Goal: Transaction & Acquisition: Purchase product/service

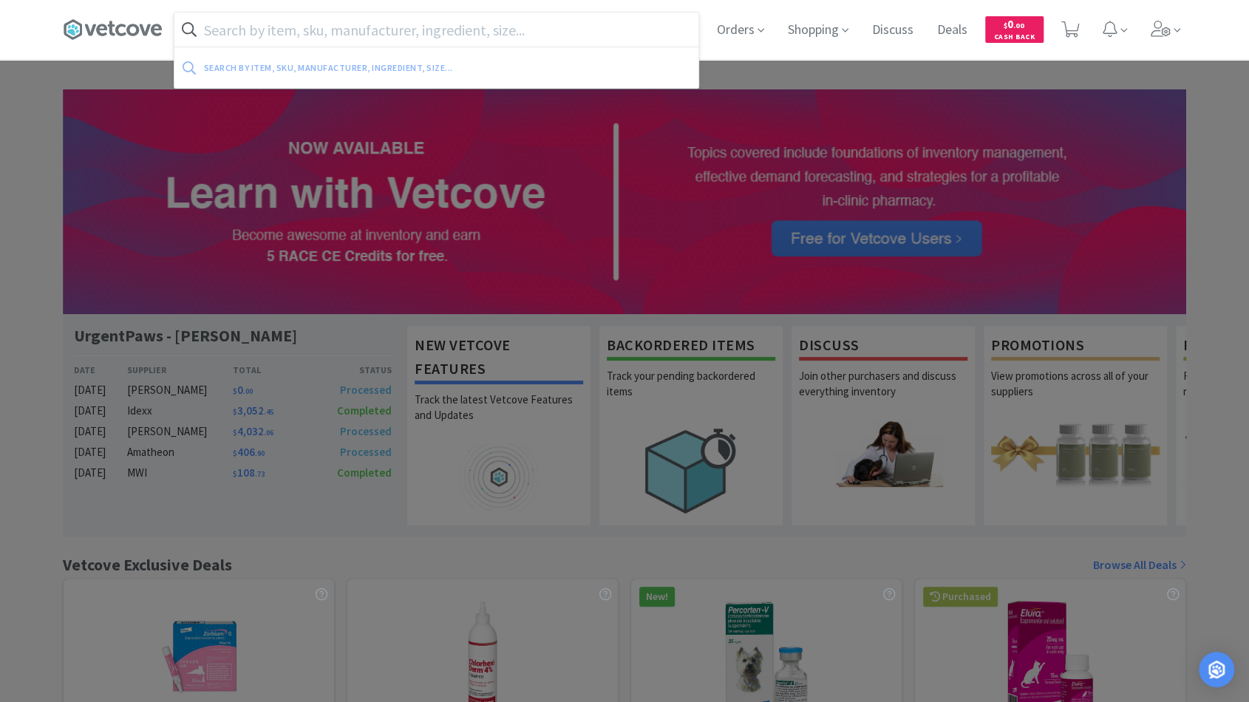
click at [429, 45] on input "text" at bounding box center [436, 30] width 524 height 34
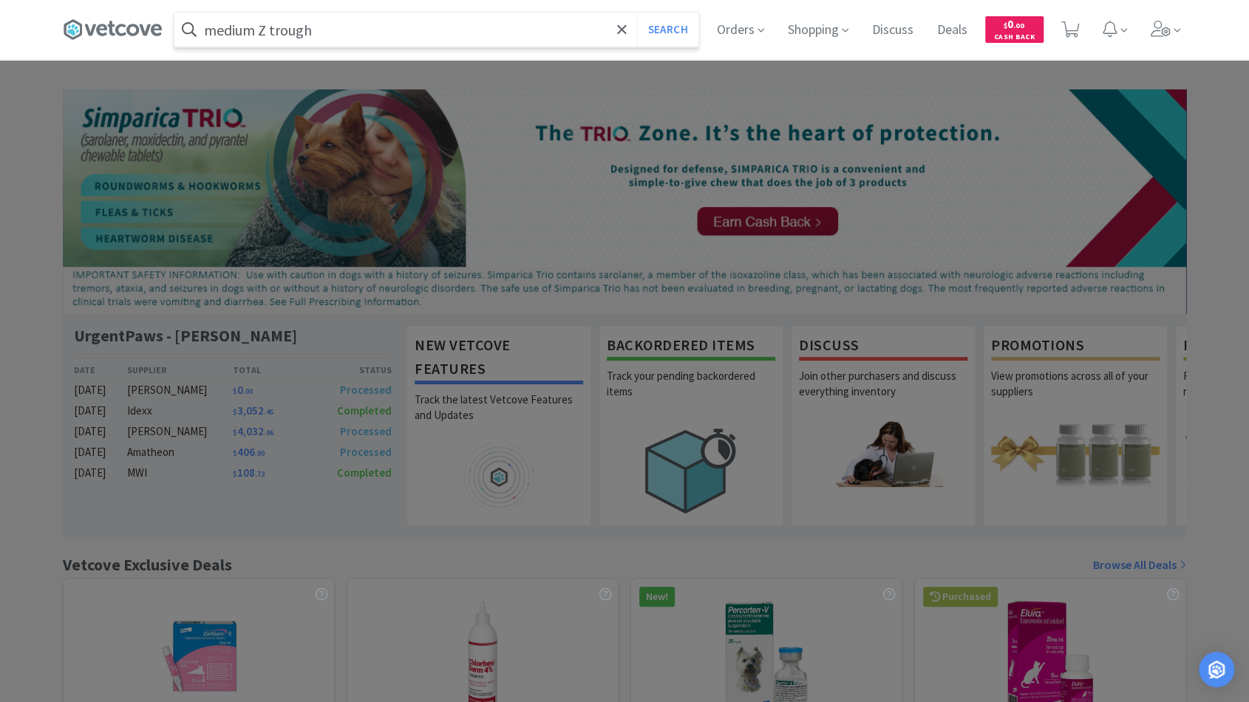
type input "medium Z trough"
click at [637, 13] on button "Search" at bounding box center [667, 30] width 61 height 34
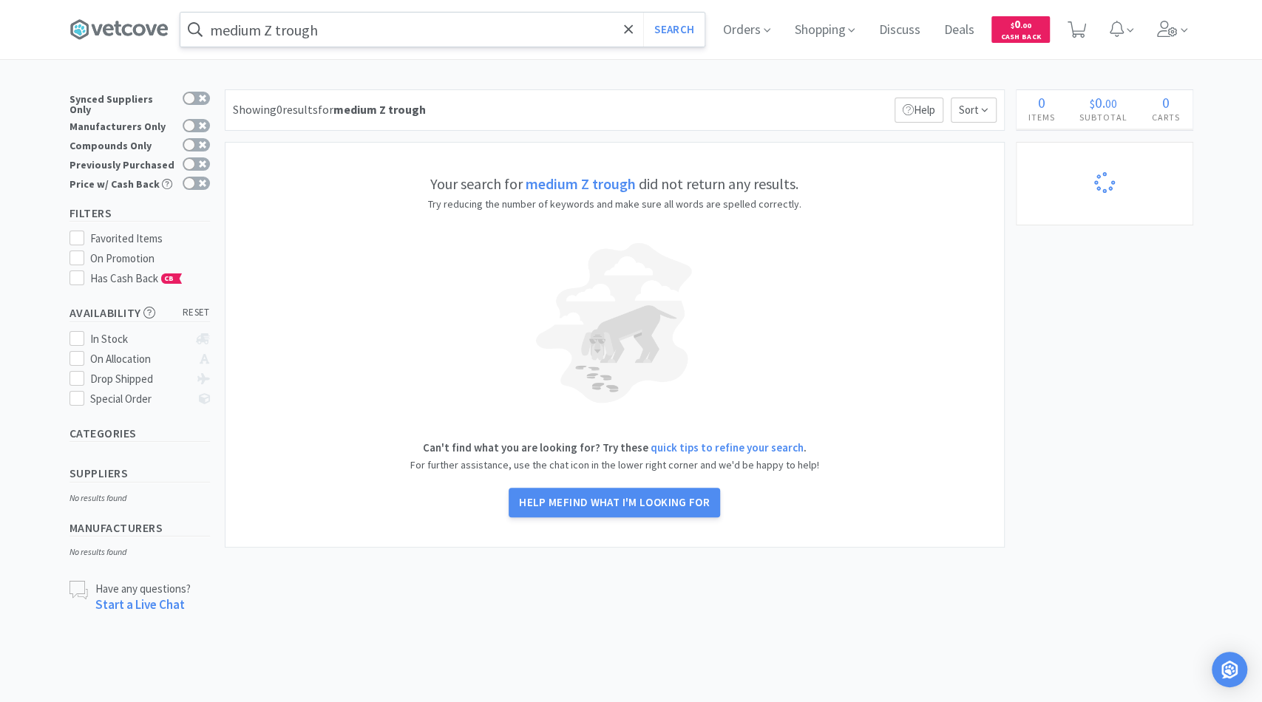
select select "3"
select select "1"
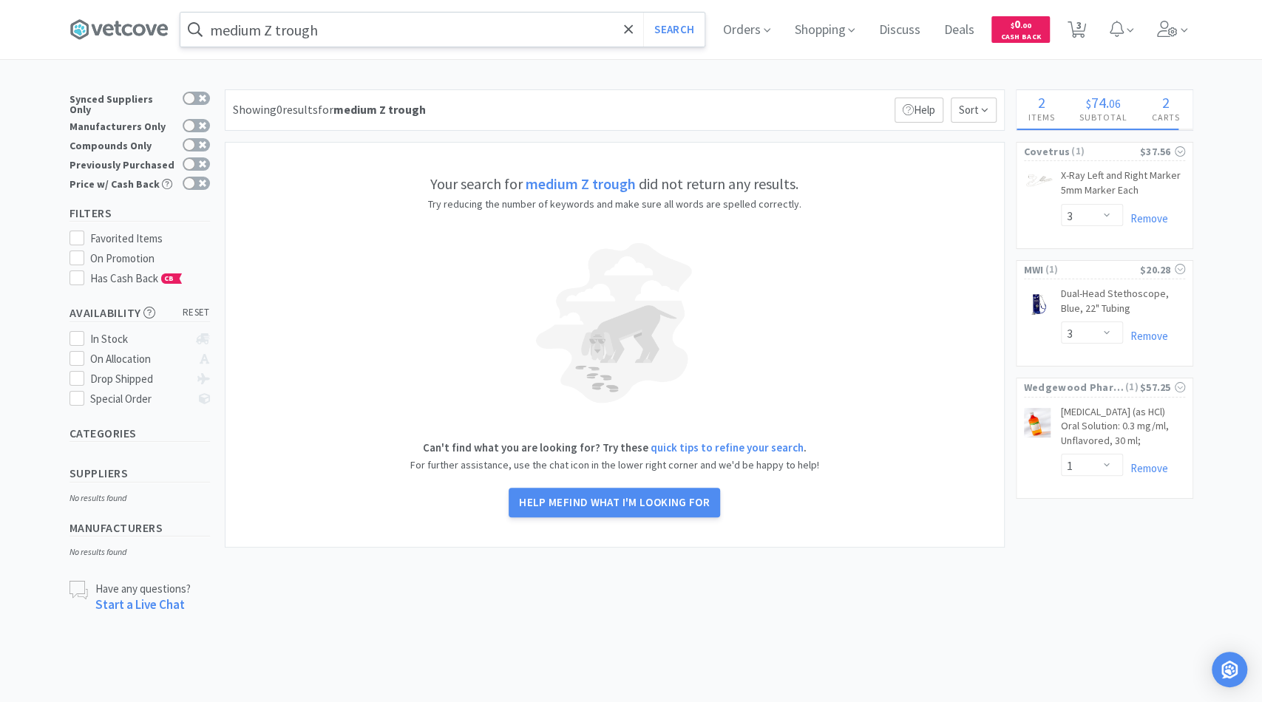
click at [268, 33] on input "medium Z trough" at bounding box center [442, 30] width 524 height 34
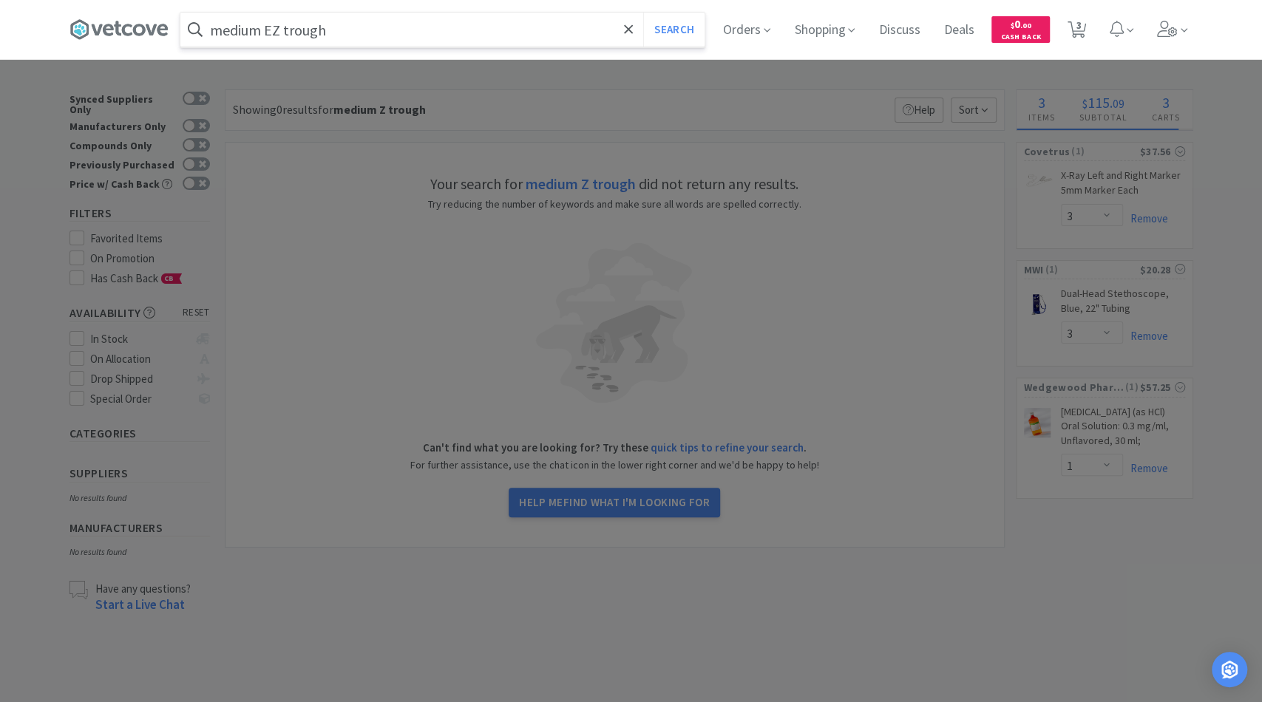
type input "medium EZ trough"
click at [643, 13] on button "Search" at bounding box center [673, 30] width 61 height 34
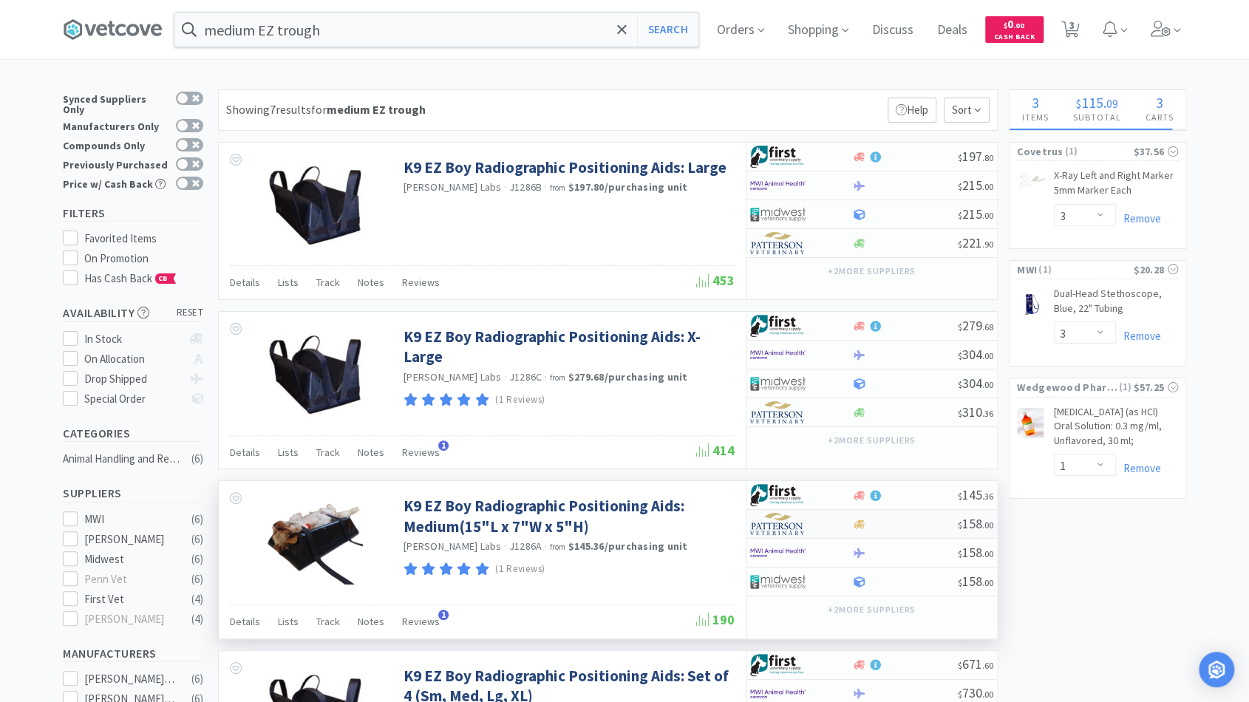
click at [877, 523] on div at bounding box center [904, 524] width 106 height 11
select select "1"
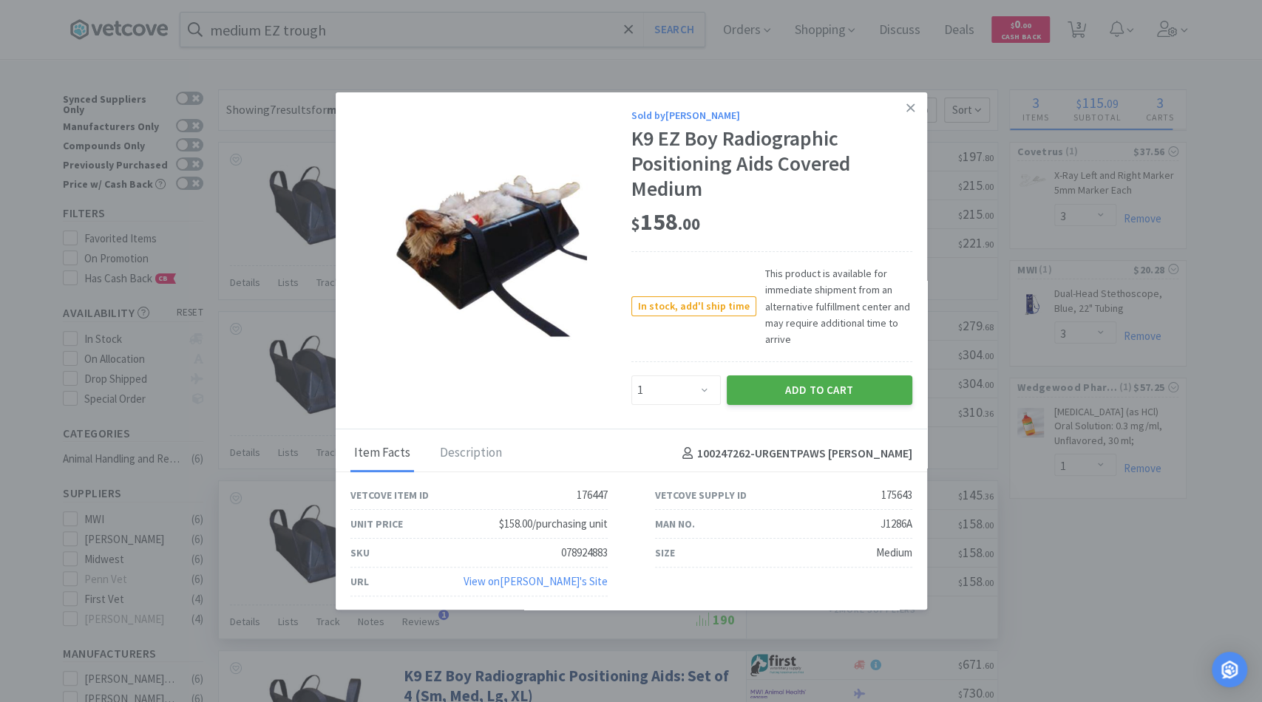
click at [762, 390] on button "Add to Cart" at bounding box center [820, 390] width 186 height 30
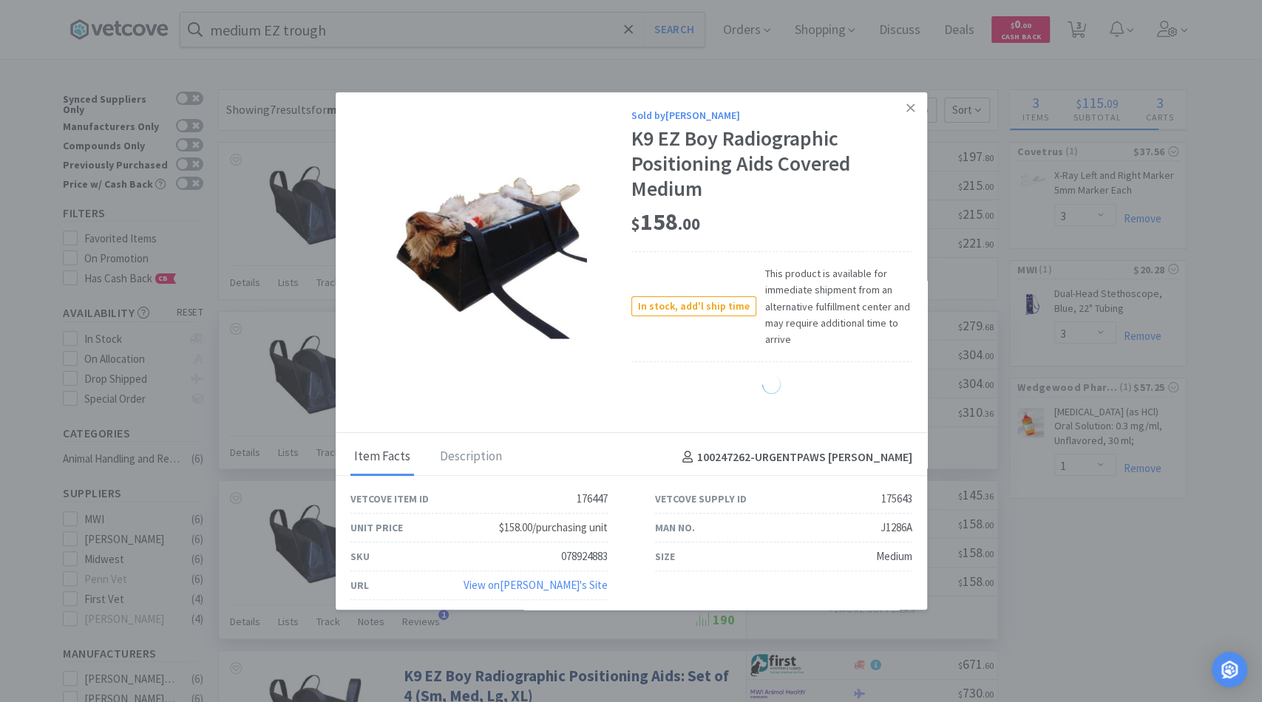
select select "1"
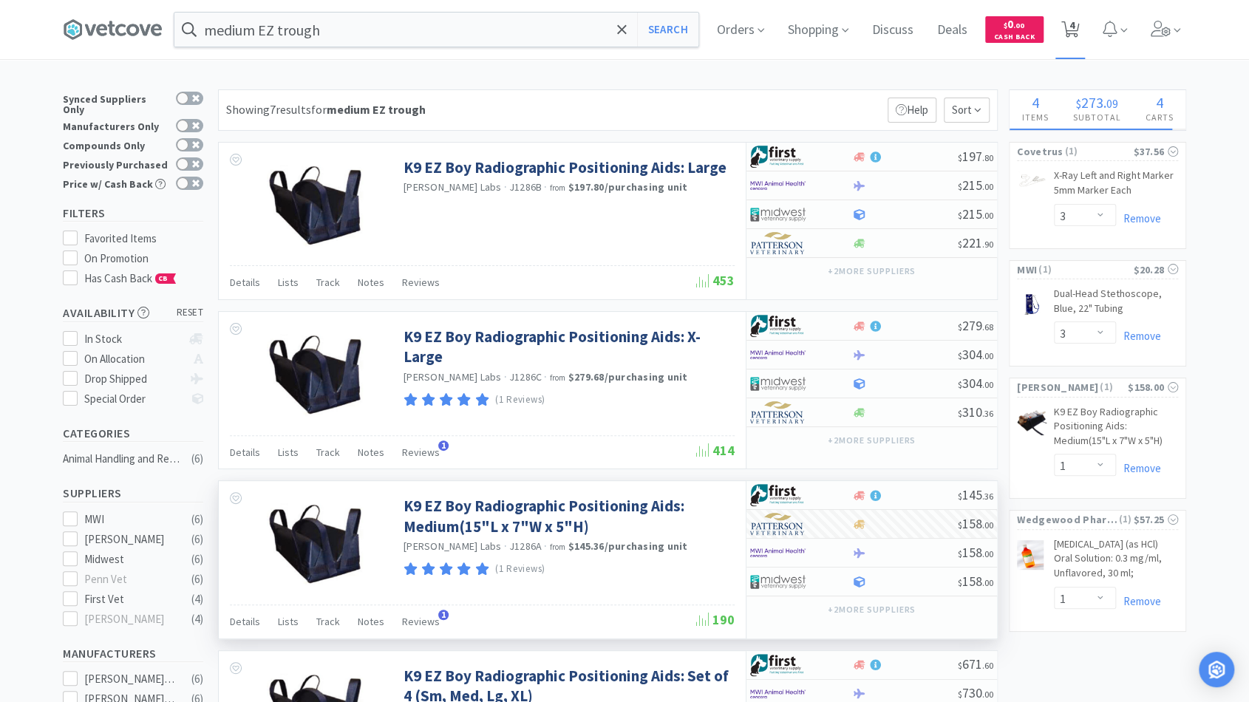
click at [1080, 24] on icon at bounding box center [1070, 29] width 18 height 16
select select "1"
select select "3"
select select "1"
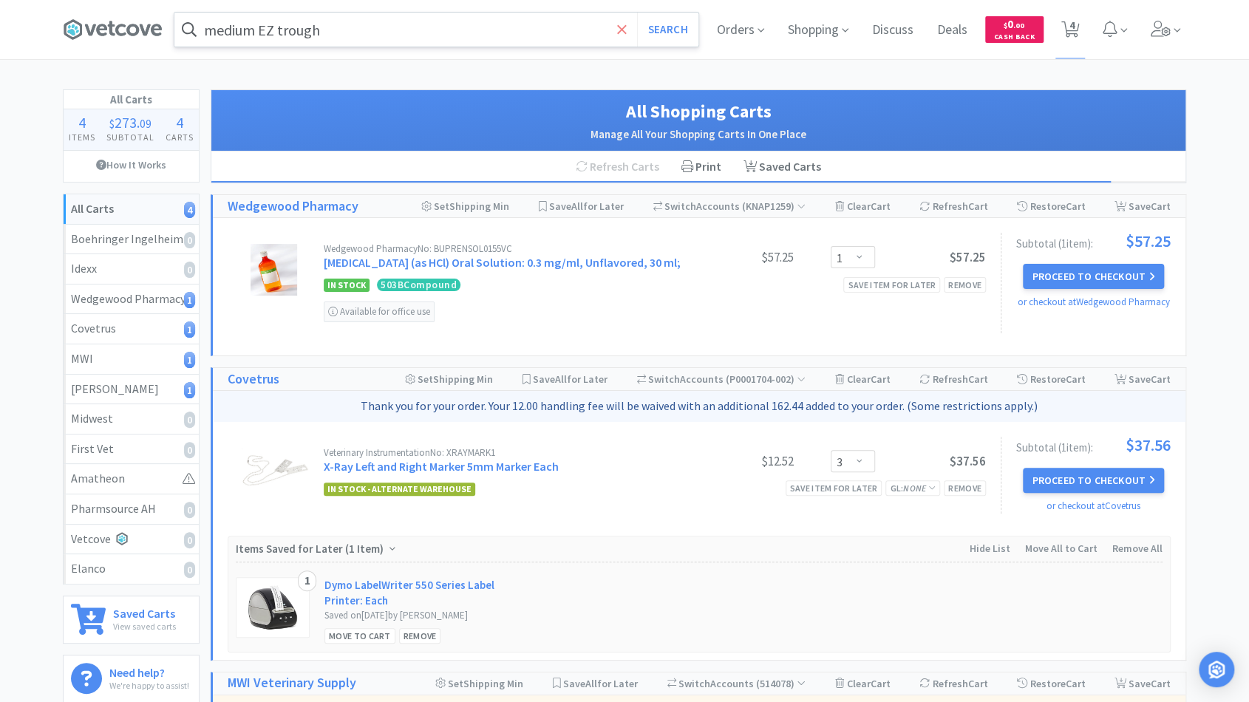
click at [619, 27] on icon at bounding box center [621, 28] width 9 height 9
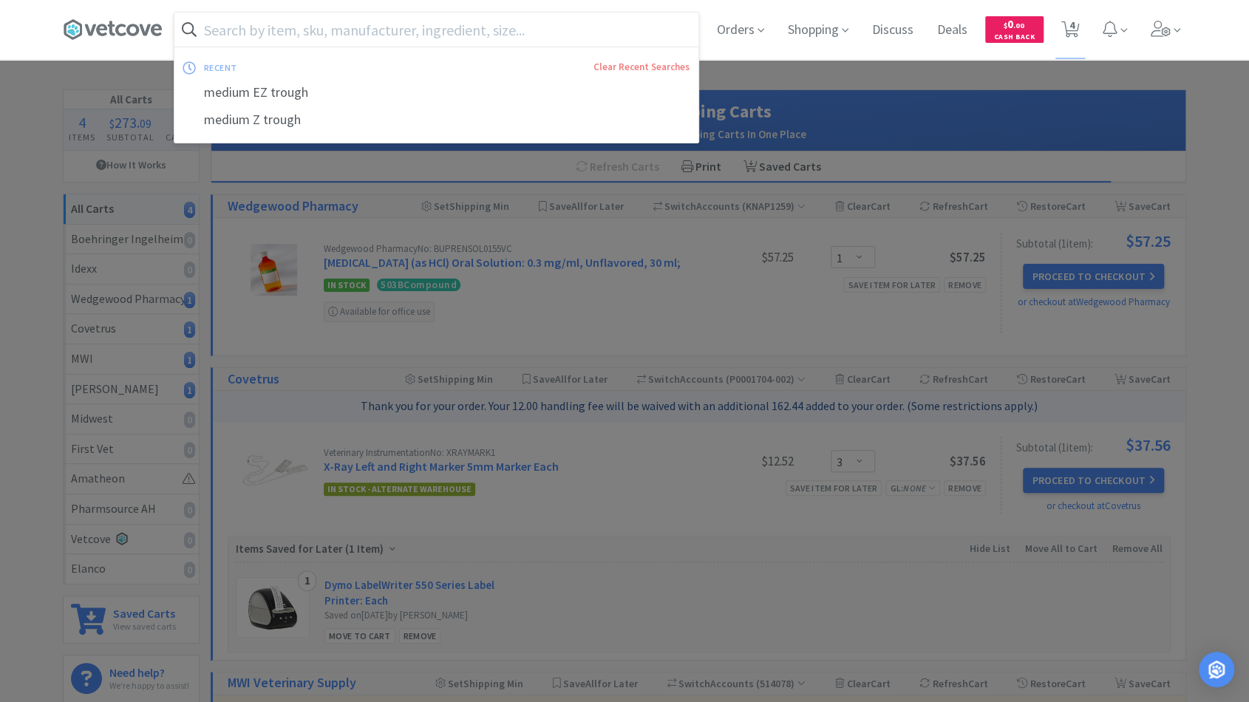
click at [582, 37] on input "text" at bounding box center [436, 30] width 524 height 34
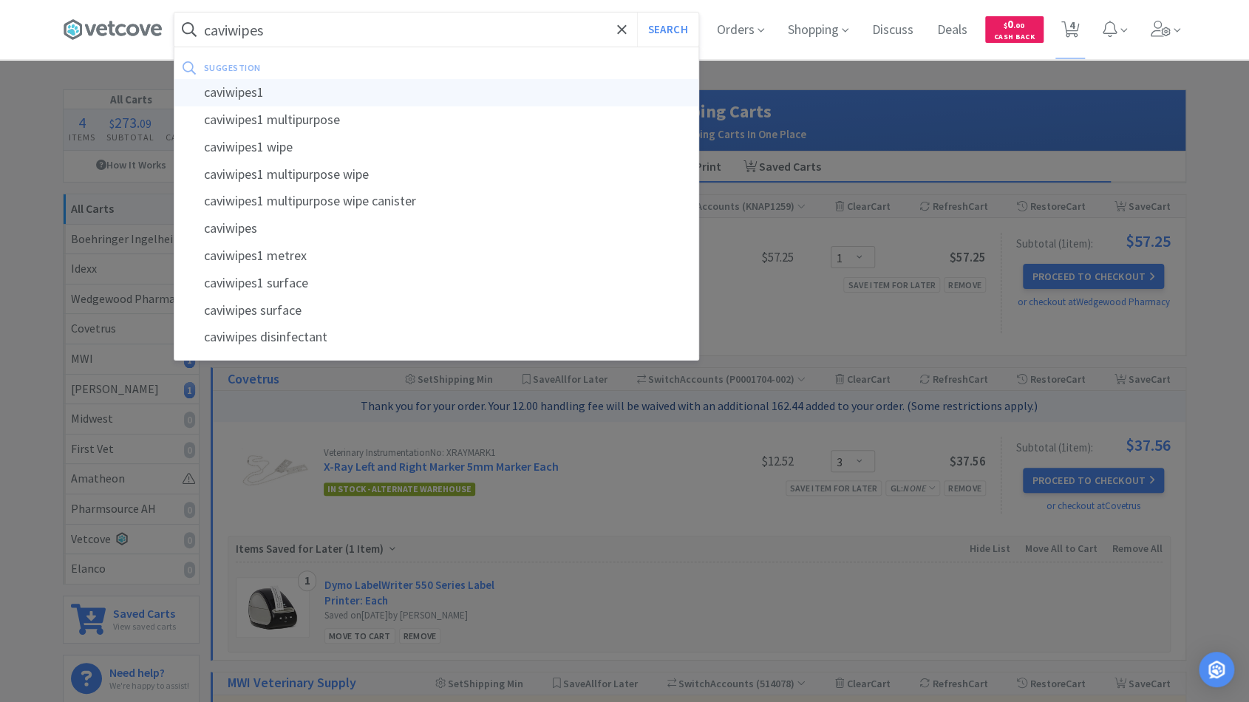
click at [475, 94] on div "caviwipes1" at bounding box center [436, 92] width 524 height 27
type input "caviwipes1"
select select "3"
select select "1"
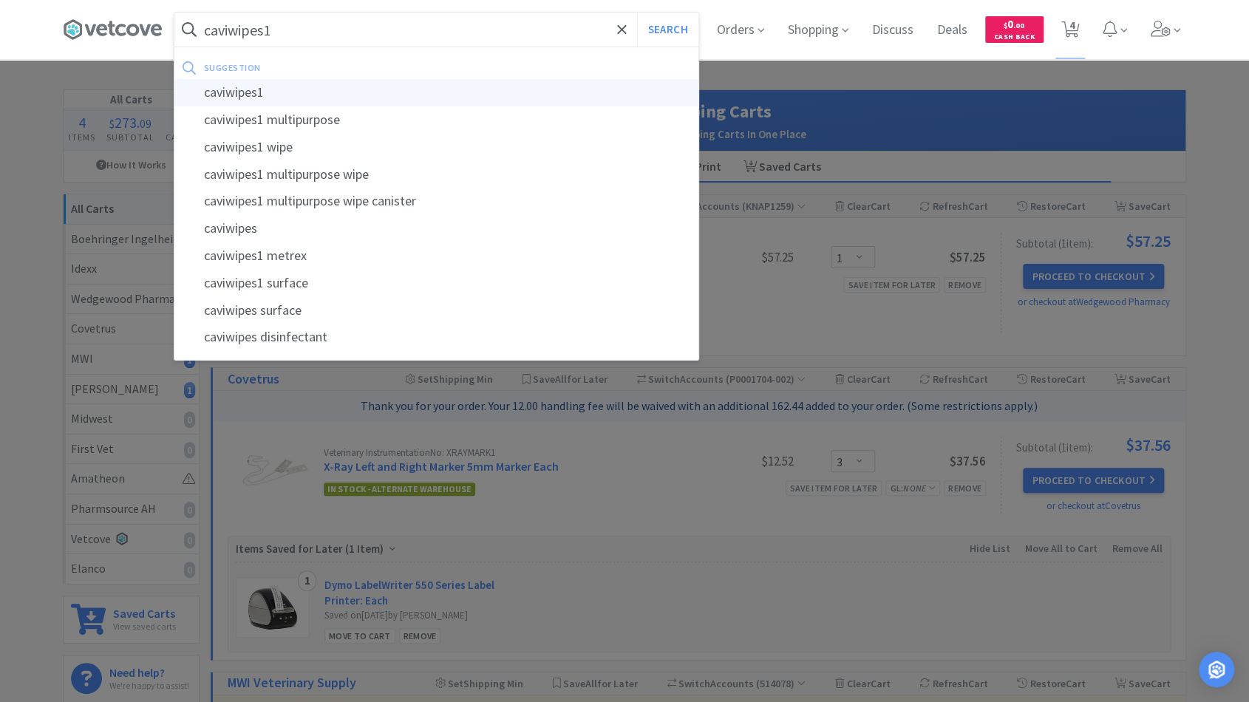
select select "1"
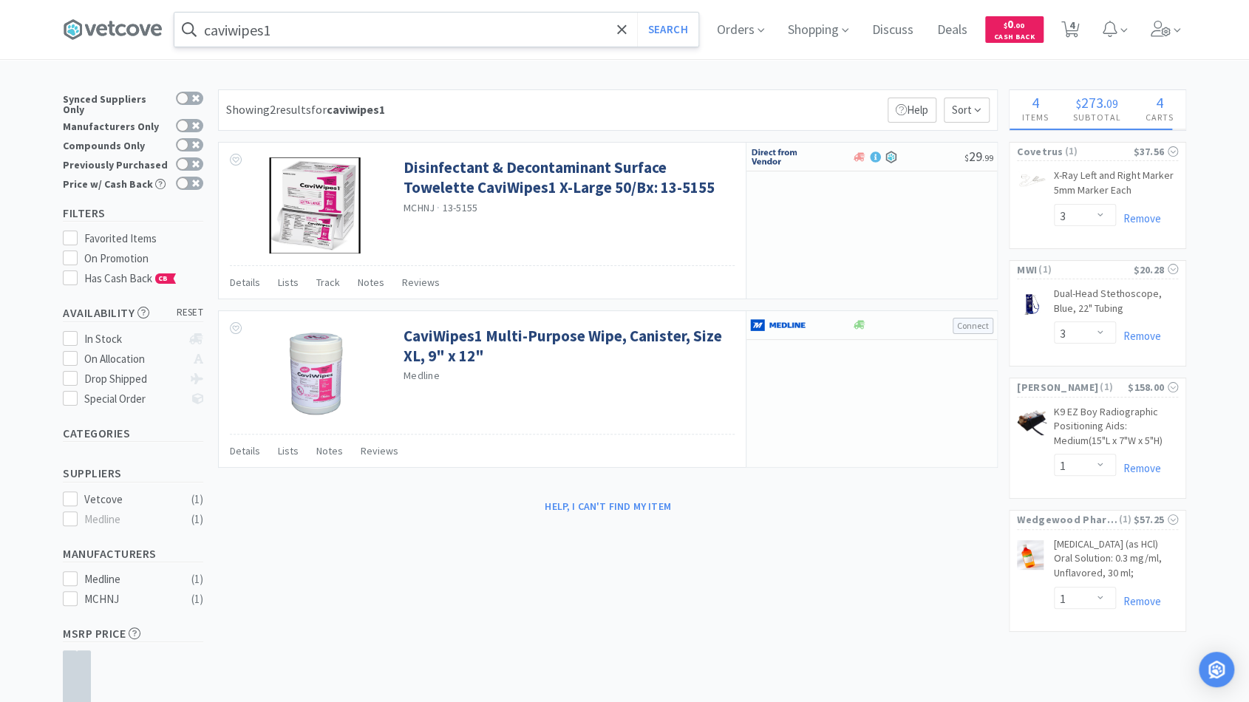
scroll to position [24, 0]
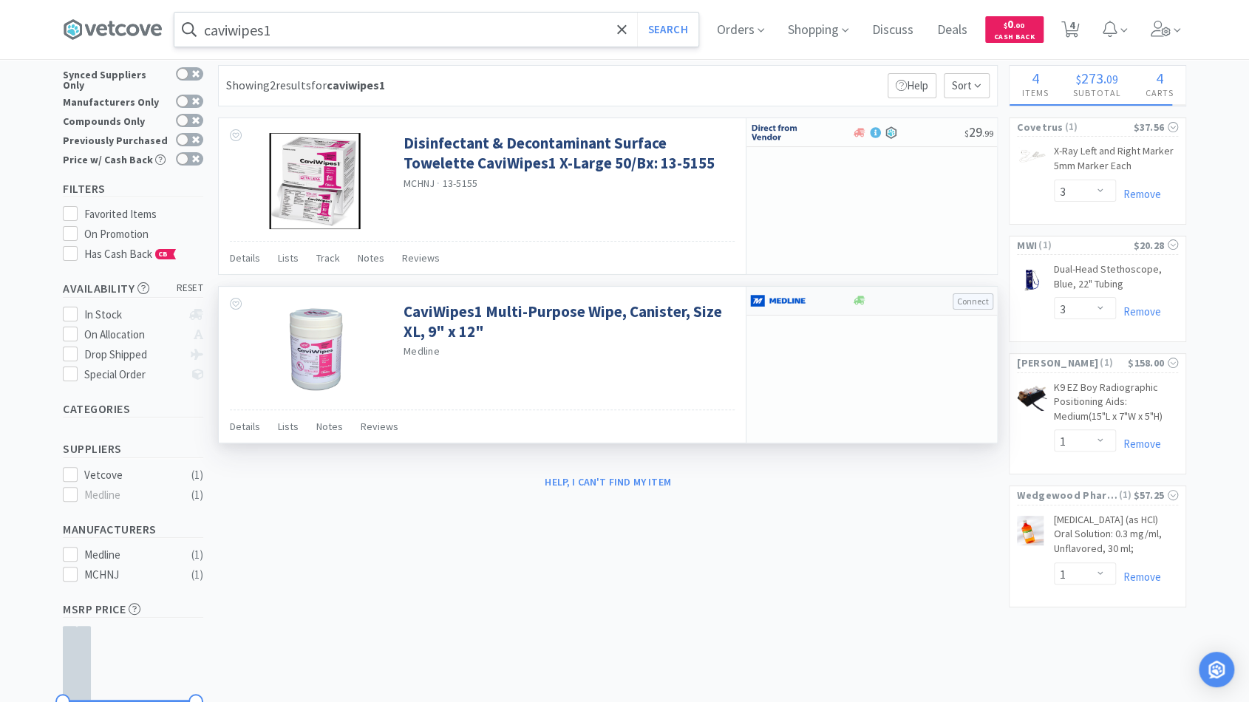
click at [821, 307] on div at bounding box center [790, 300] width 81 height 25
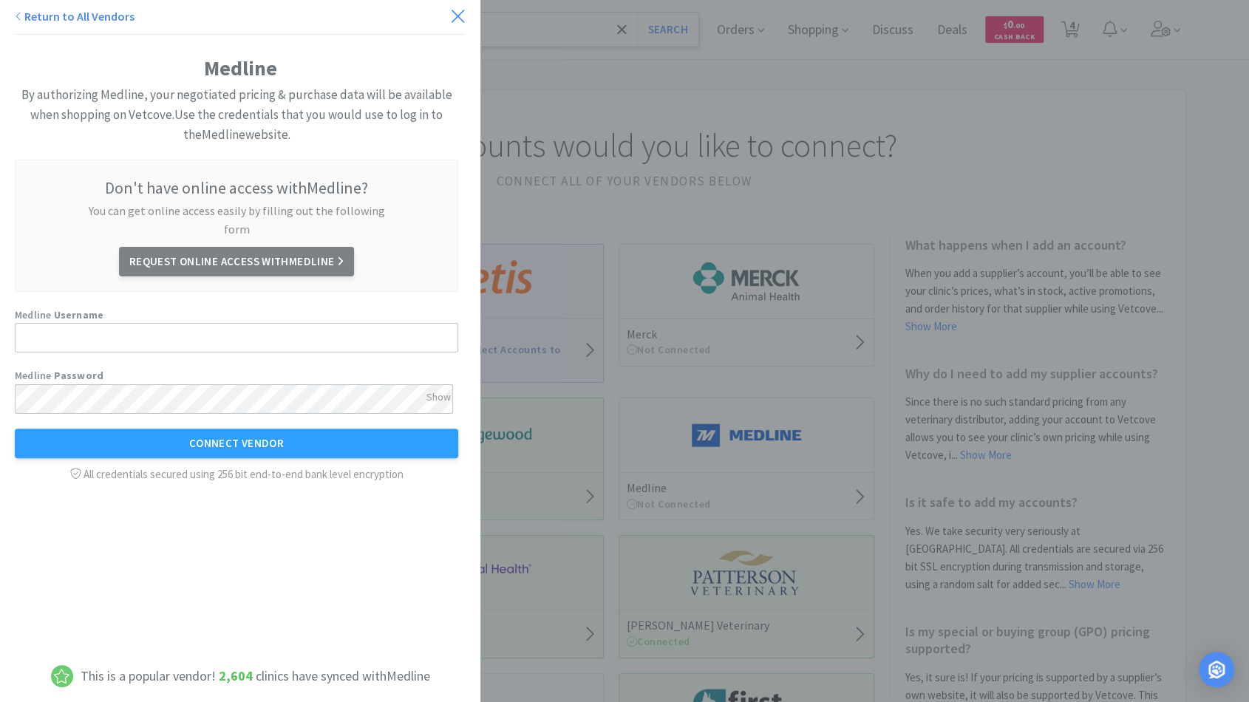
click at [450, 21] on icon at bounding box center [458, 16] width 16 height 21
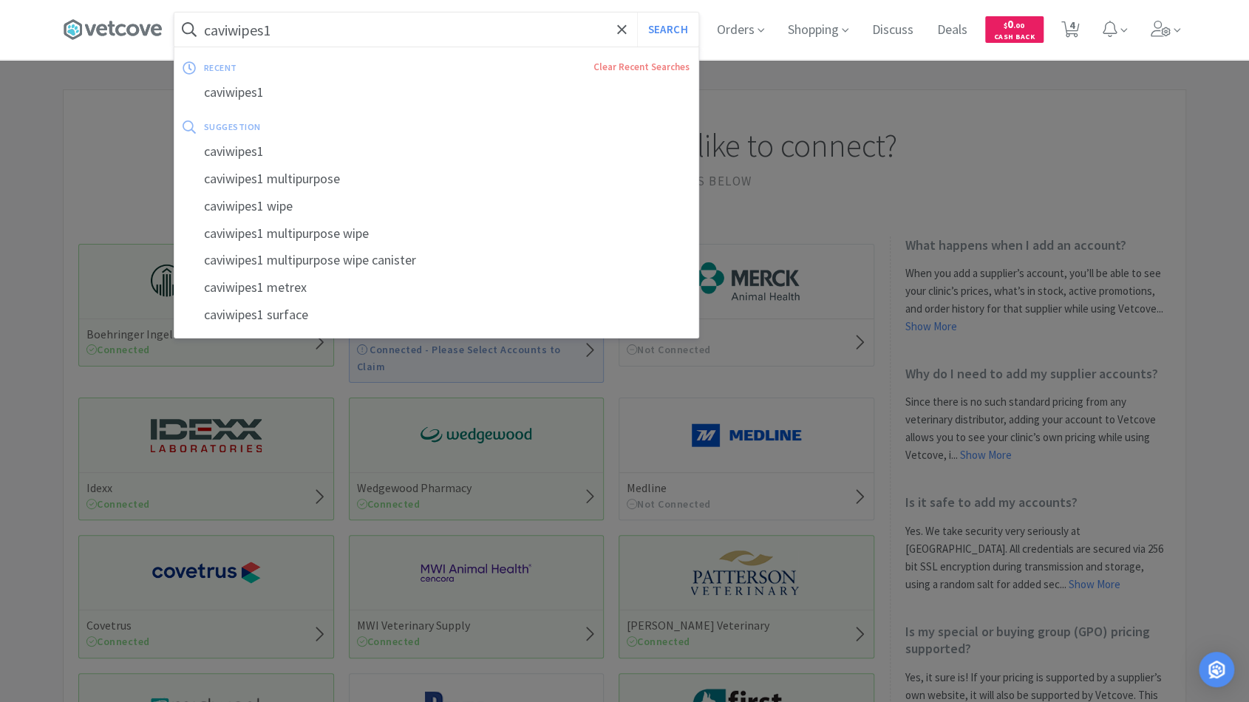
click at [396, 33] on input "caviwipes1" at bounding box center [436, 30] width 524 height 34
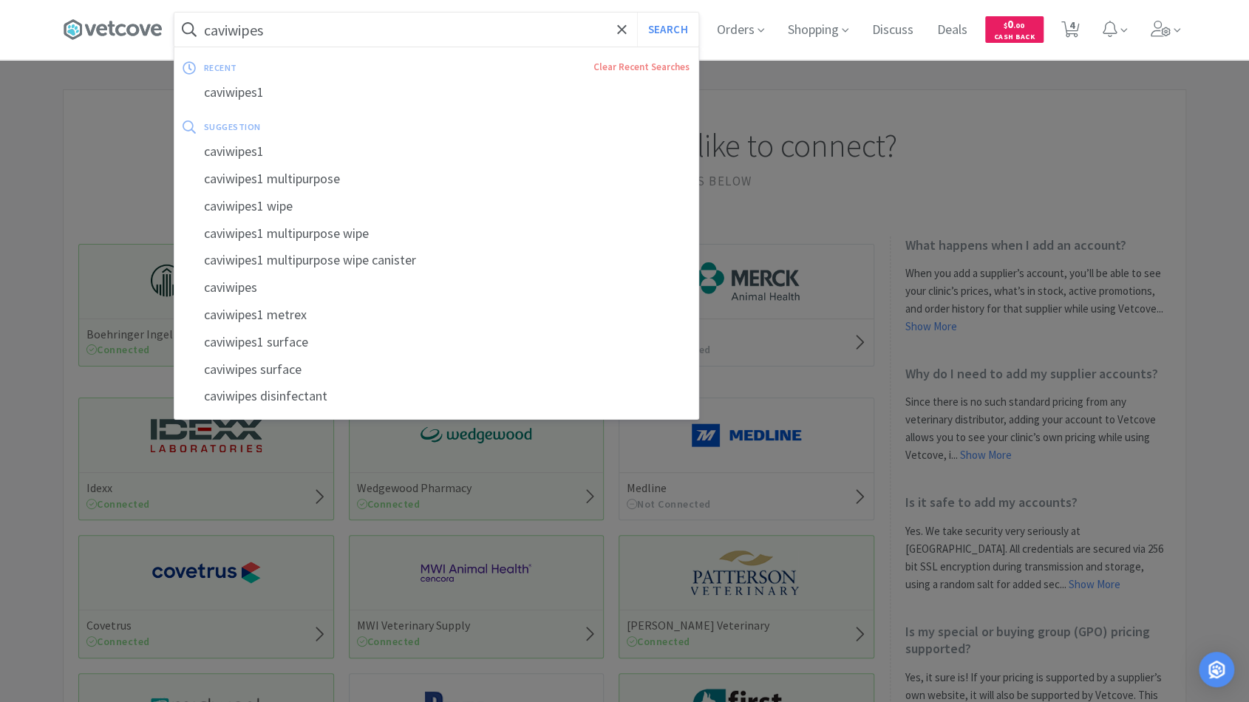
type input "caviwipes"
click at [637, 13] on button "Search" at bounding box center [667, 30] width 61 height 34
select select "3"
select select "1"
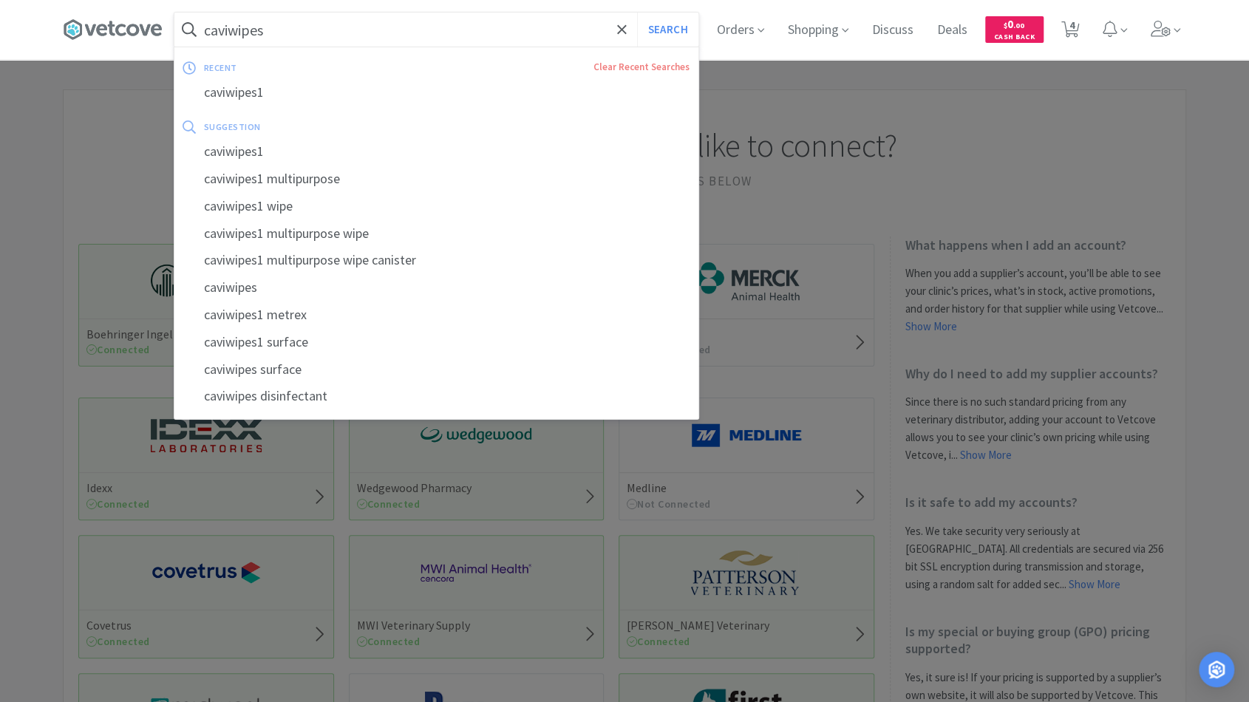
select select "1"
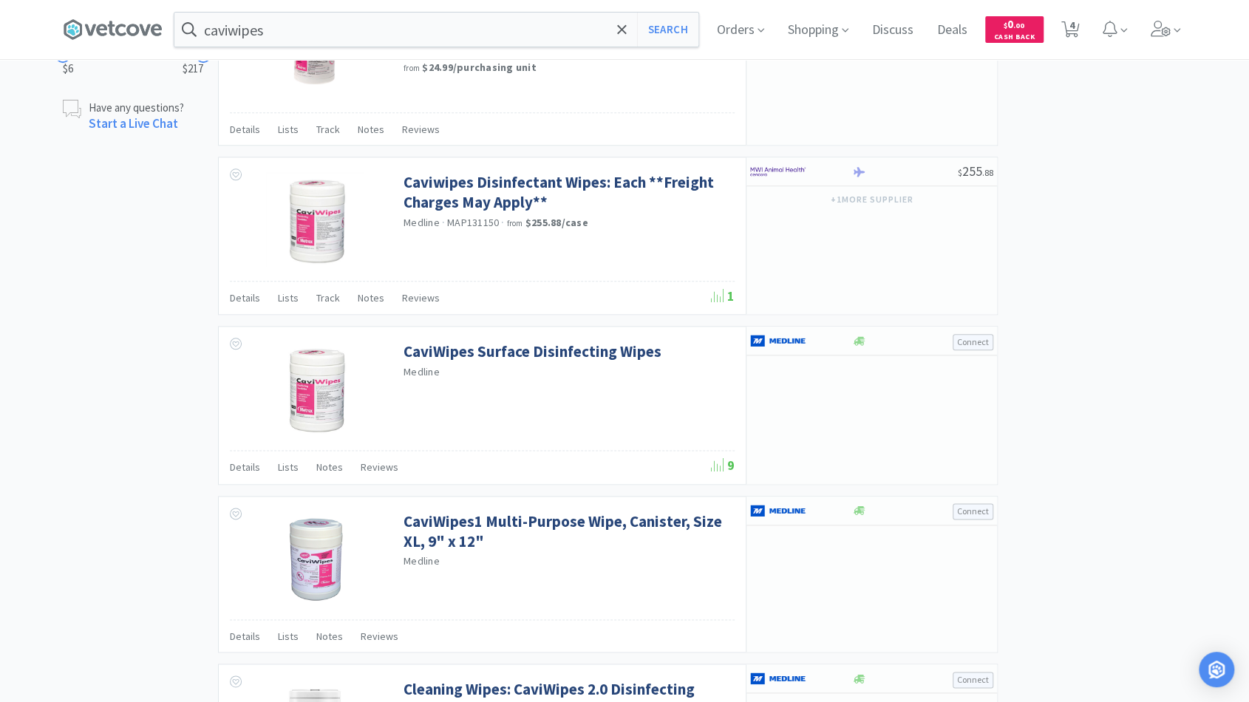
scroll to position [896, 0]
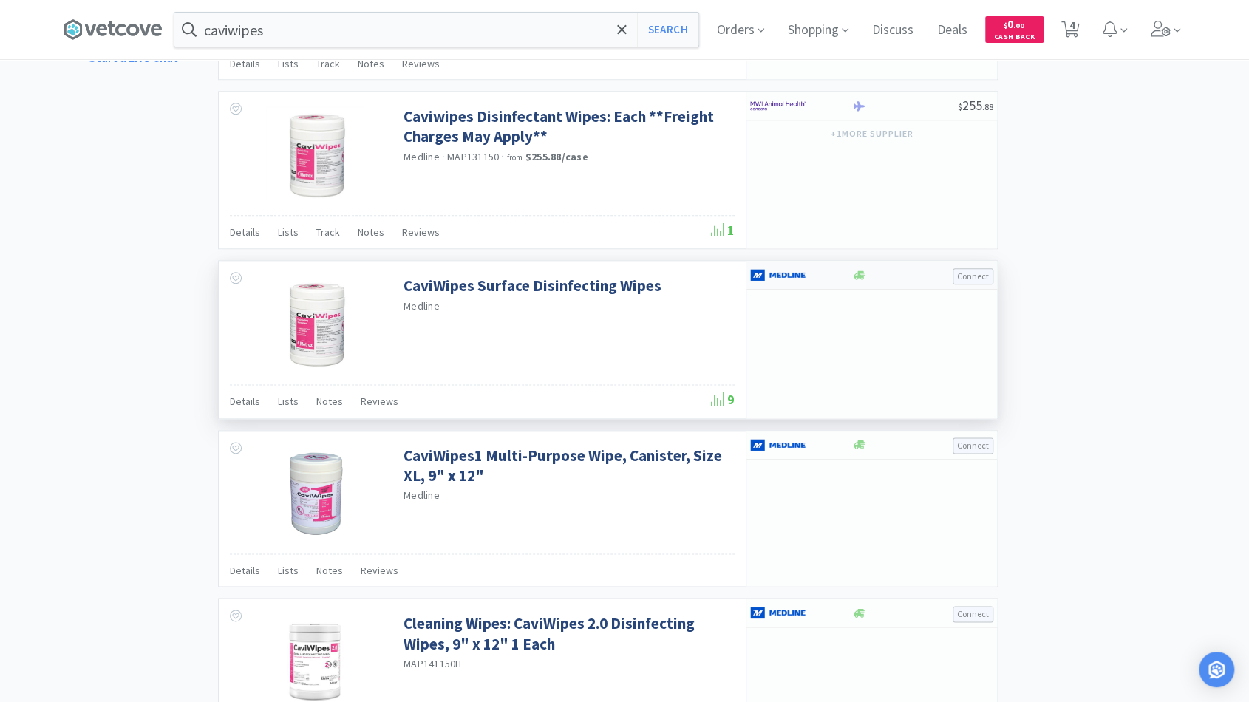
click at [880, 270] on div at bounding box center [901, 275] width 101 height 11
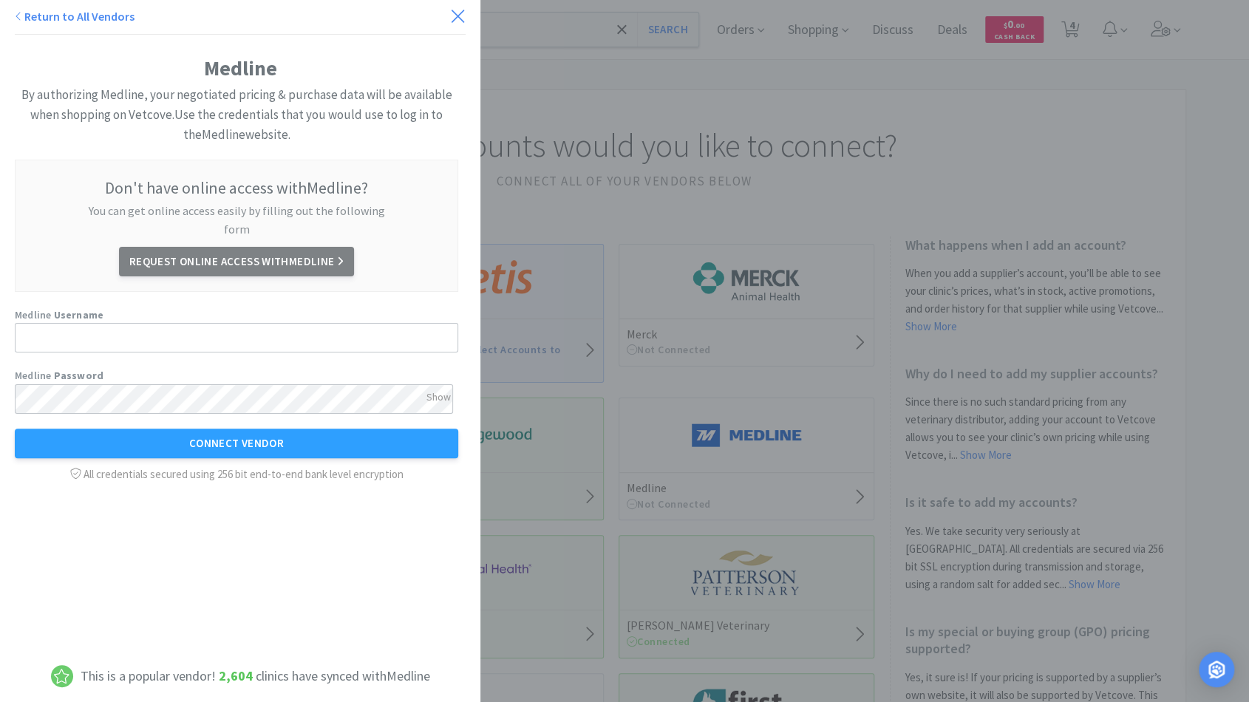
click at [450, 18] on icon at bounding box center [458, 16] width 16 height 21
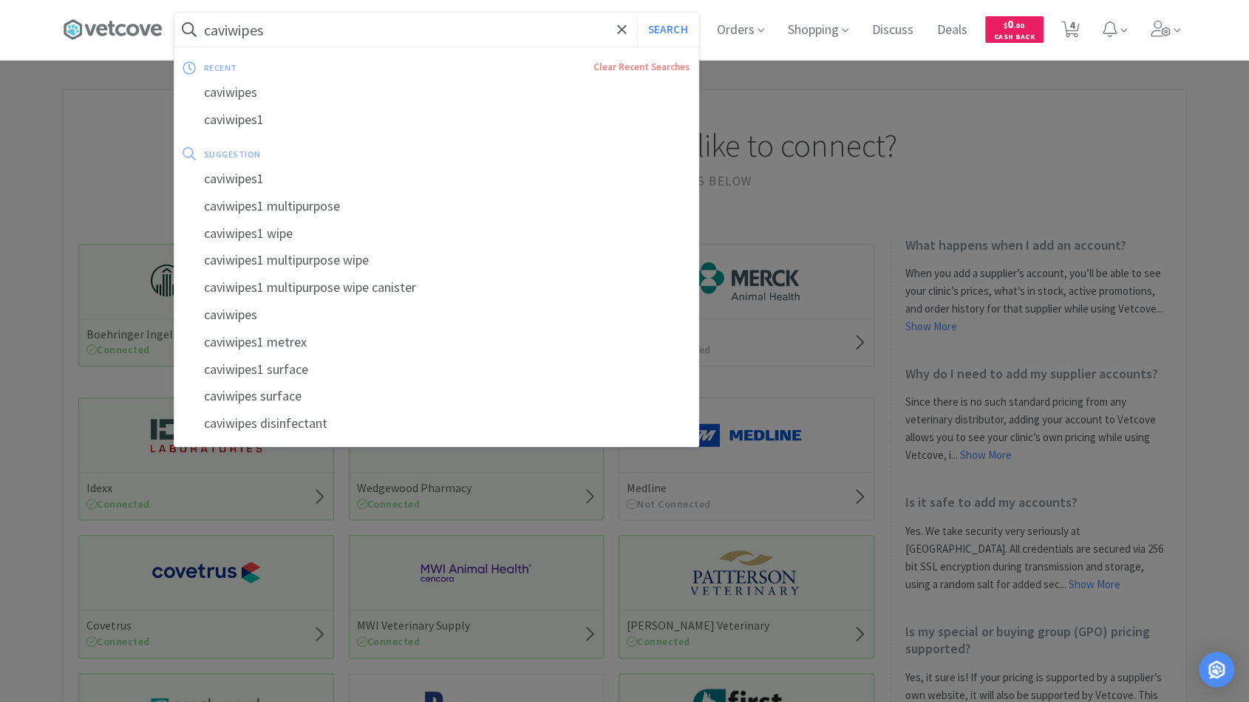
click at [404, 35] on input "caviwipes" at bounding box center [436, 30] width 524 height 34
click at [637, 13] on button "Search" at bounding box center [667, 30] width 61 height 34
select select "3"
select select "1"
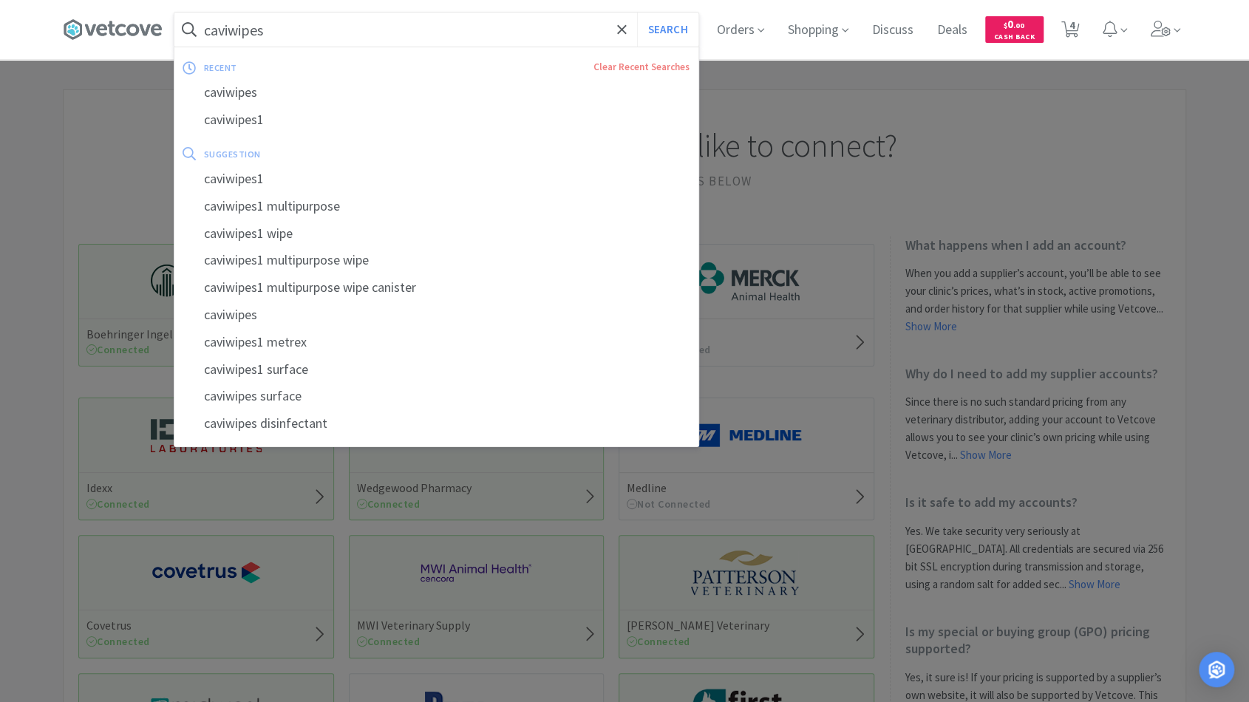
select select "1"
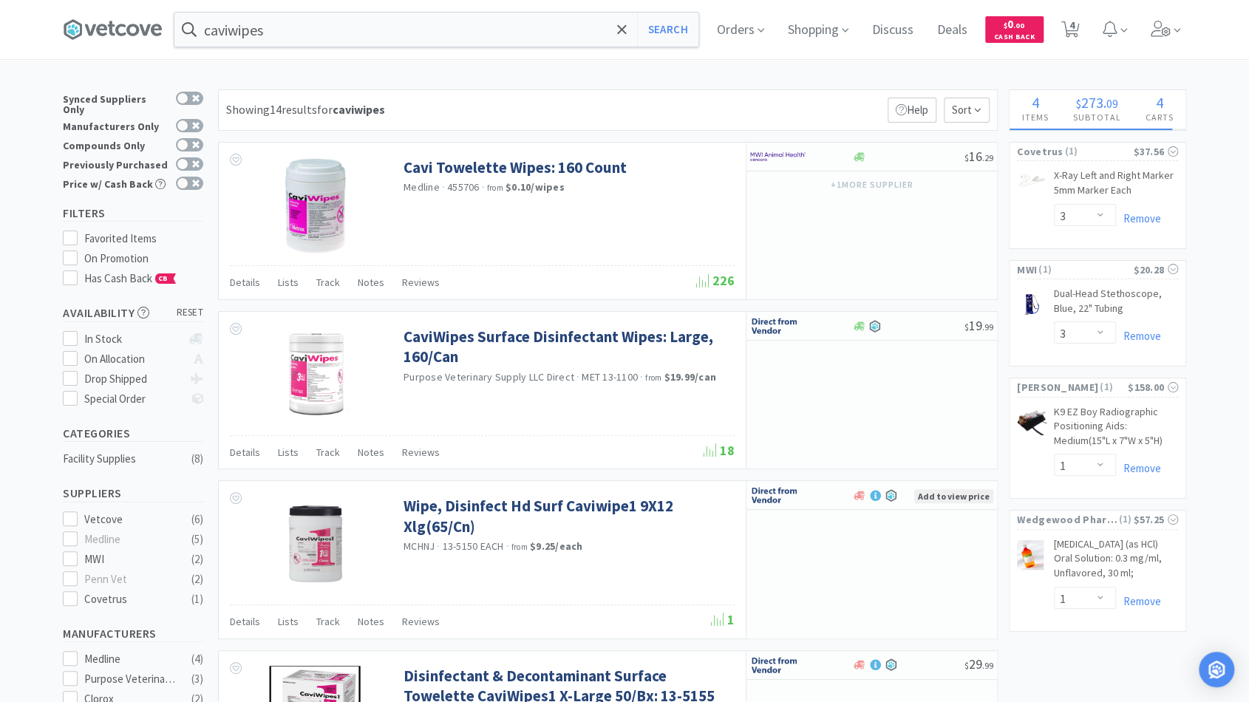
click at [570, 454] on div "Details Lists Track Notes Reviews" at bounding box center [467, 455] width 474 height 28
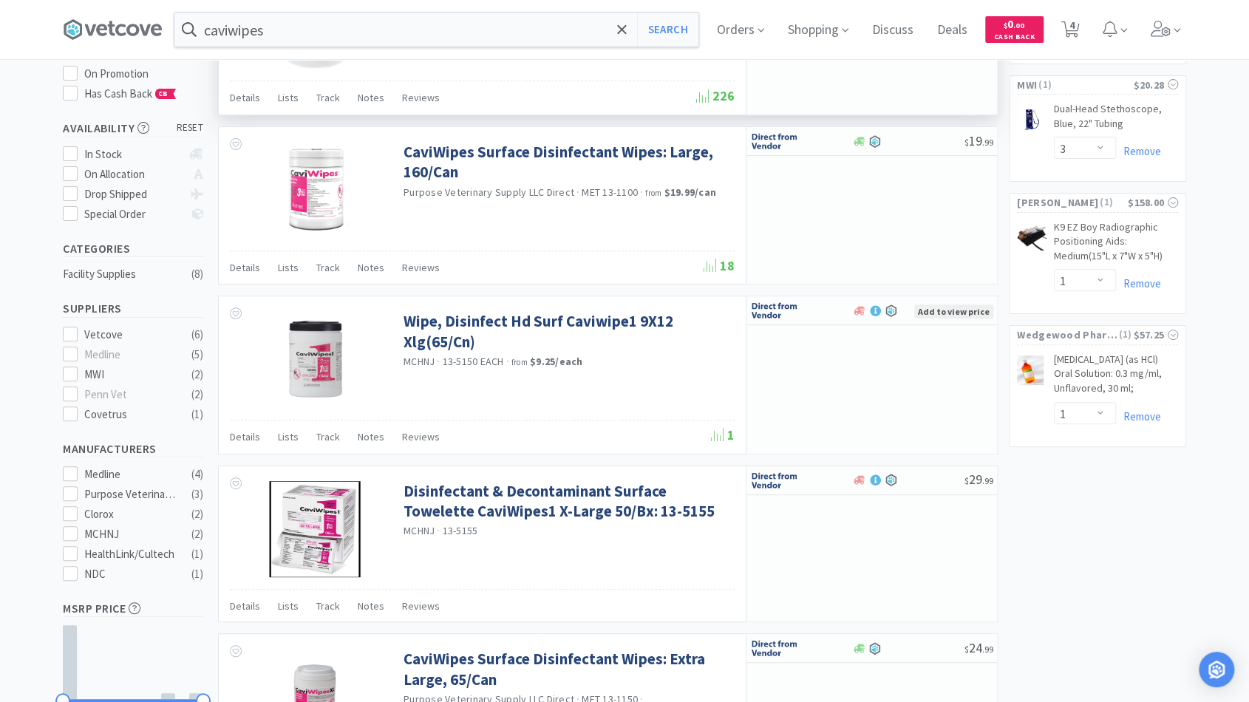
scroll to position [183, 0]
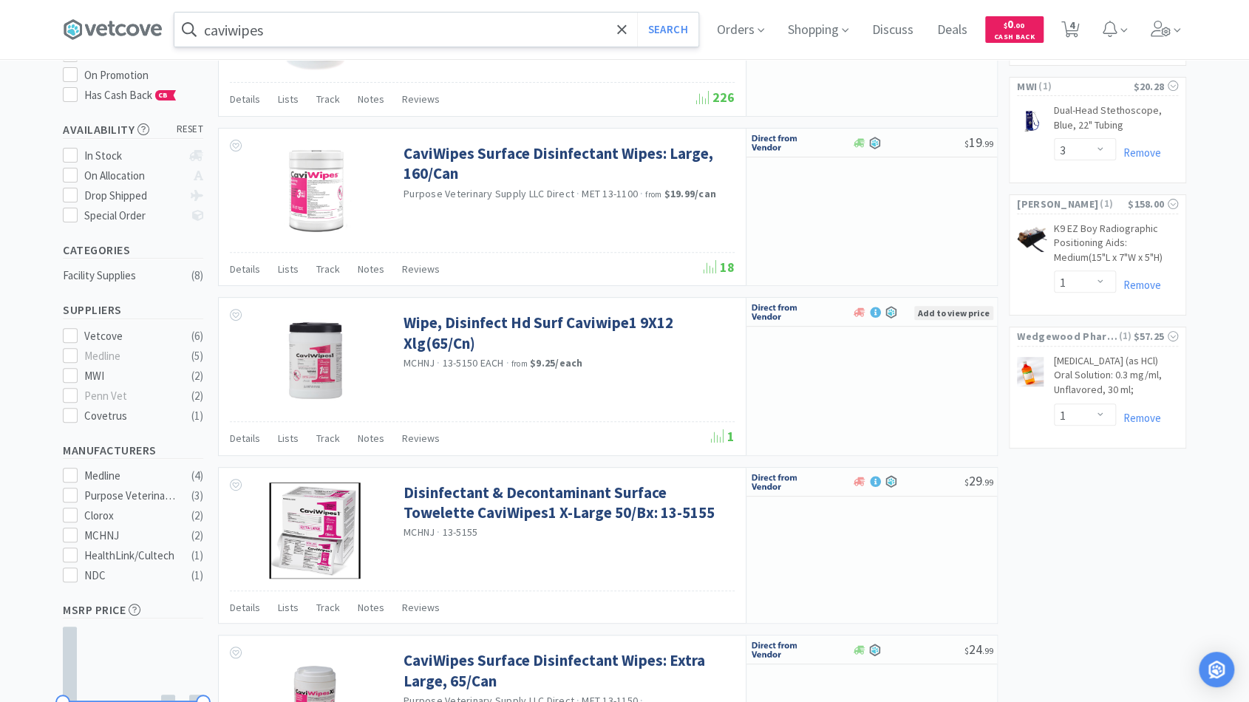
click at [362, 28] on input "caviwipes" at bounding box center [436, 30] width 524 height 34
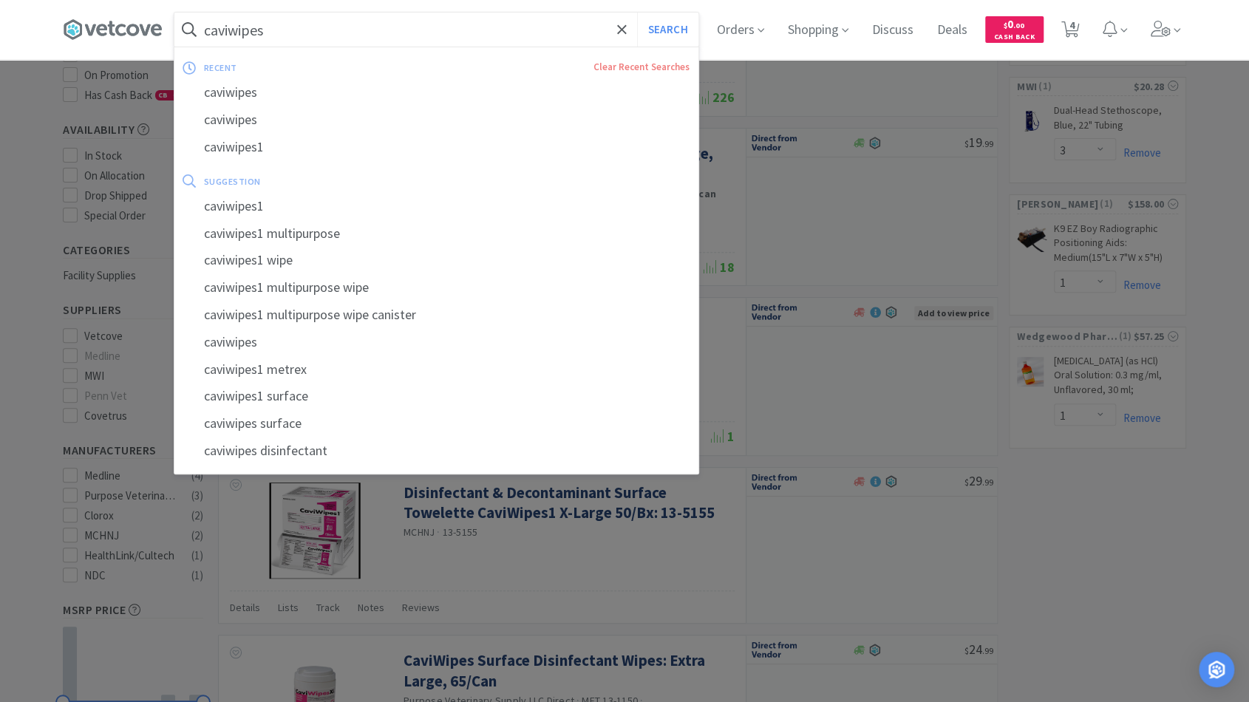
click at [637, 13] on button "Search" at bounding box center [667, 30] width 61 height 34
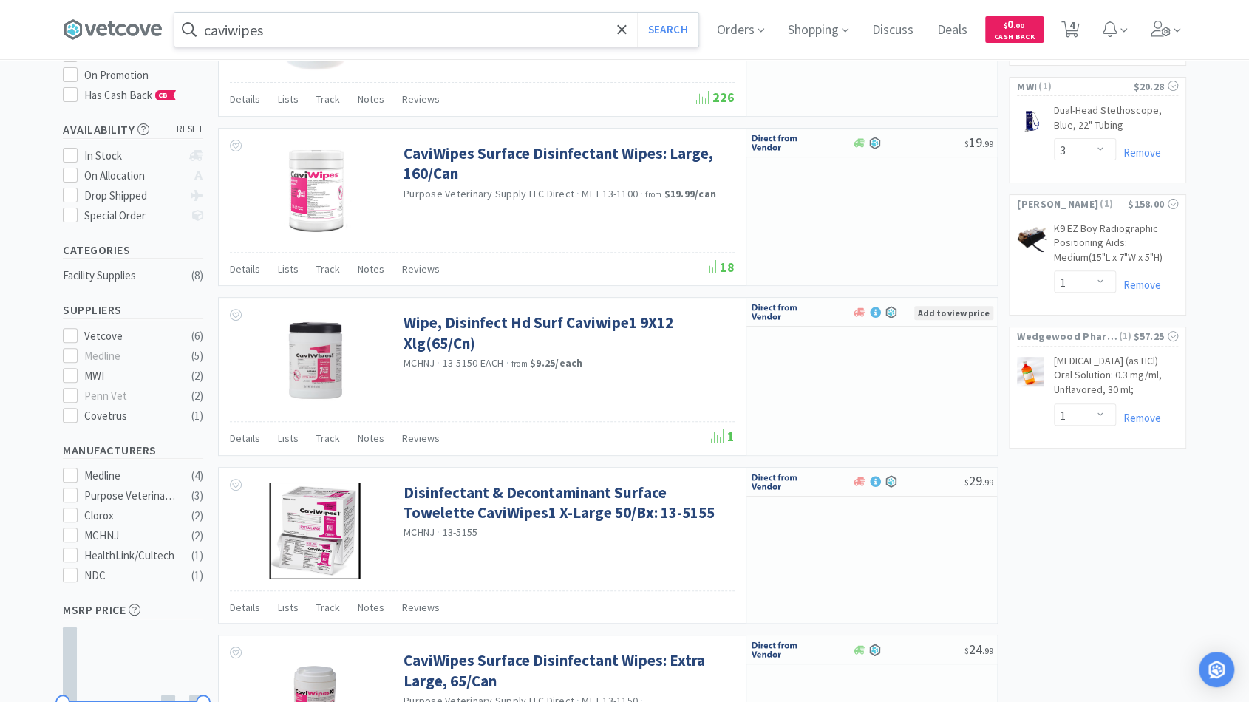
scroll to position [0, 0]
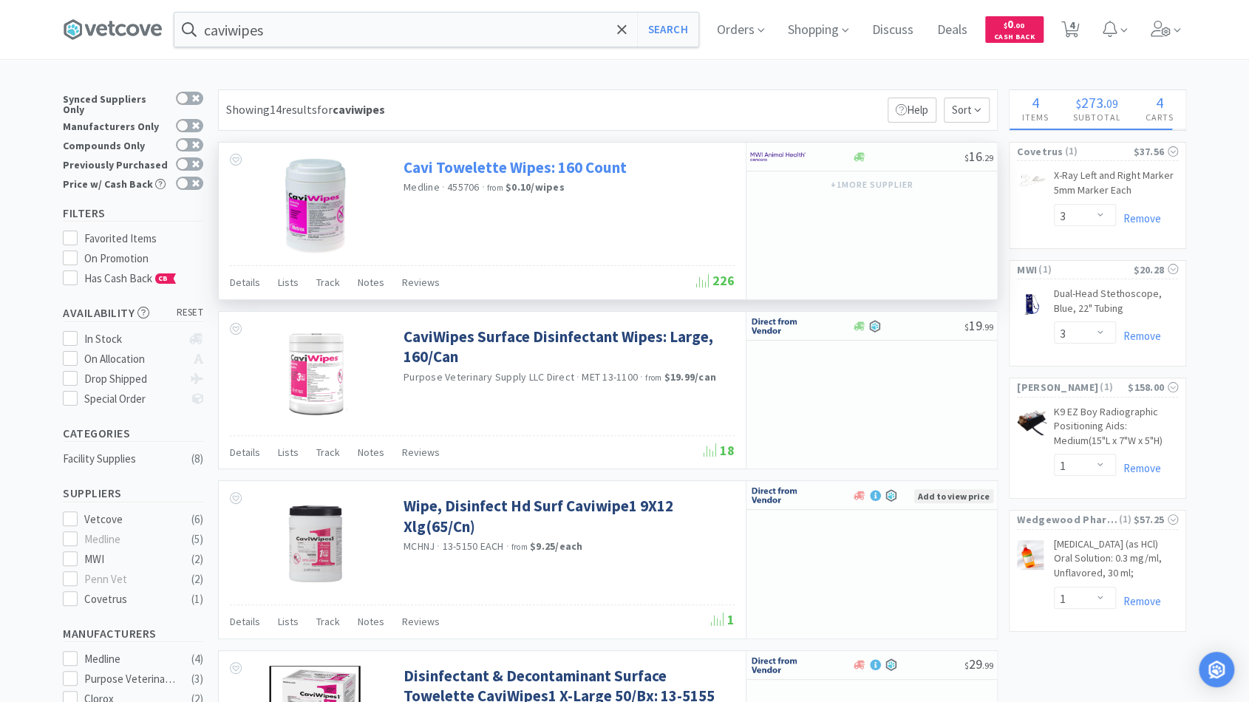
click at [536, 165] on link "Cavi Towelette Wipes: 160 Count" at bounding box center [515, 167] width 223 height 20
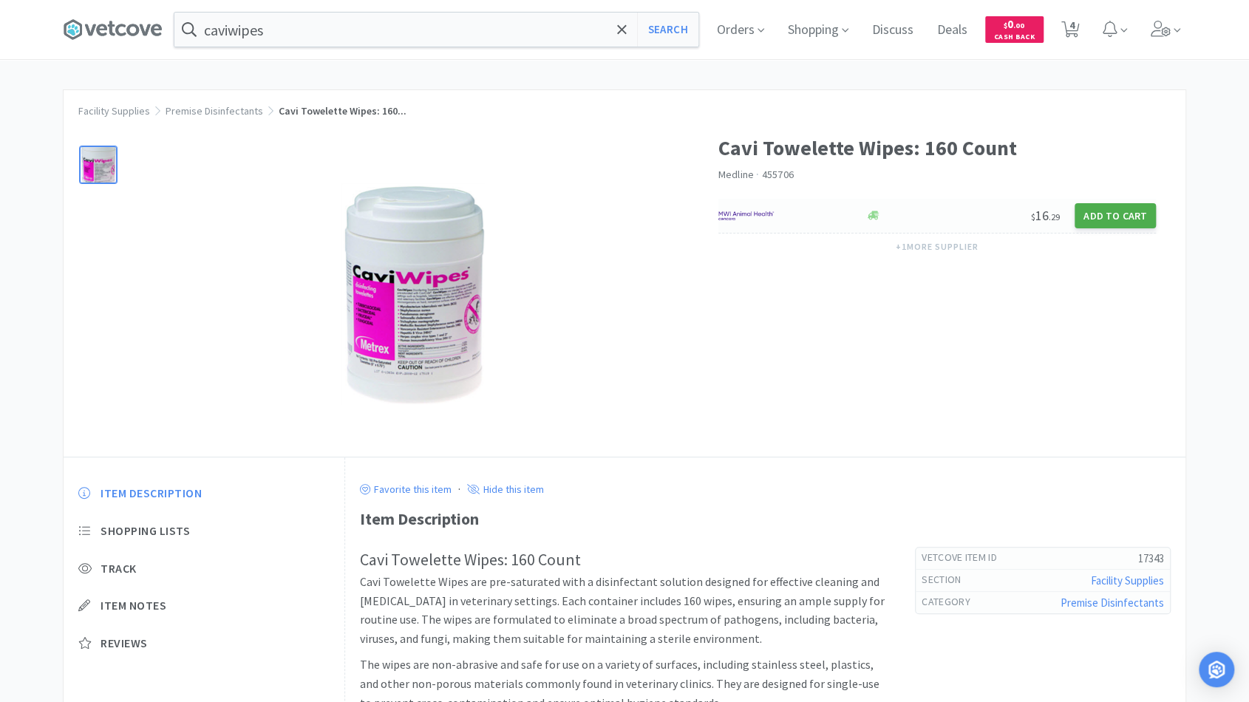
click at [1128, 220] on button "Add to Cart" at bounding box center [1115, 215] width 81 height 25
select select "1"
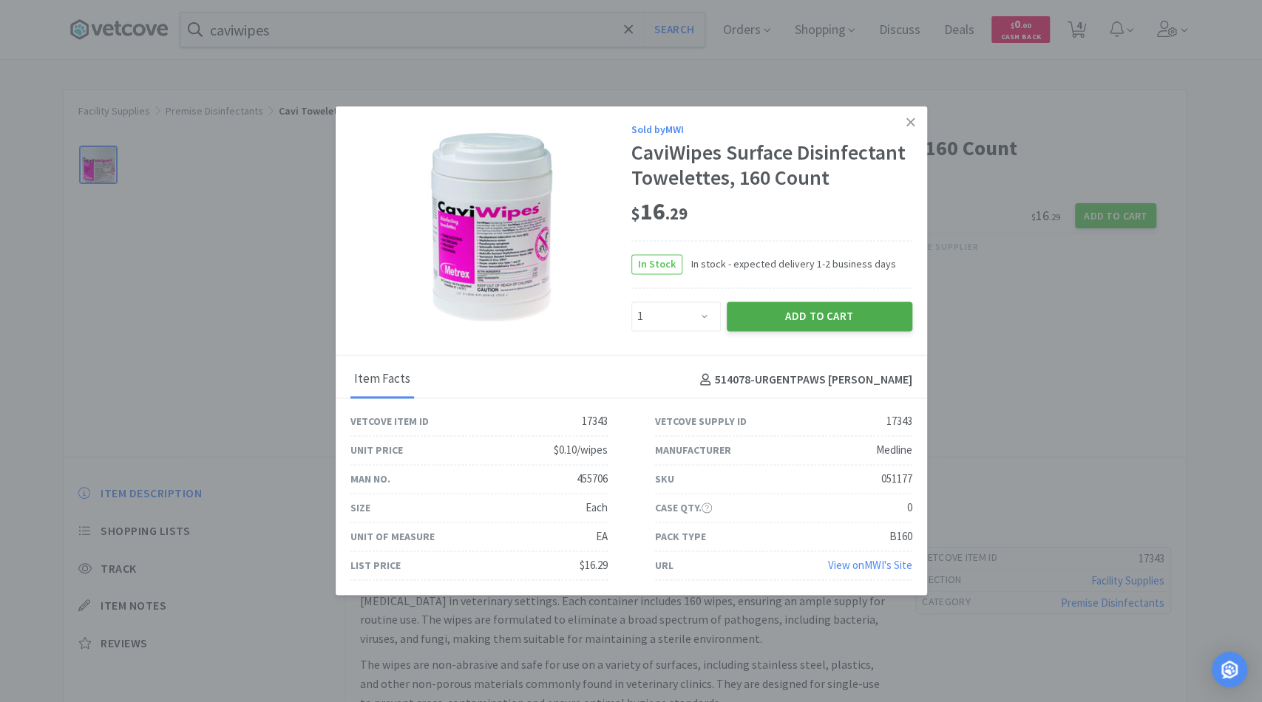
click at [761, 318] on button "Add to Cart" at bounding box center [820, 317] width 186 height 30
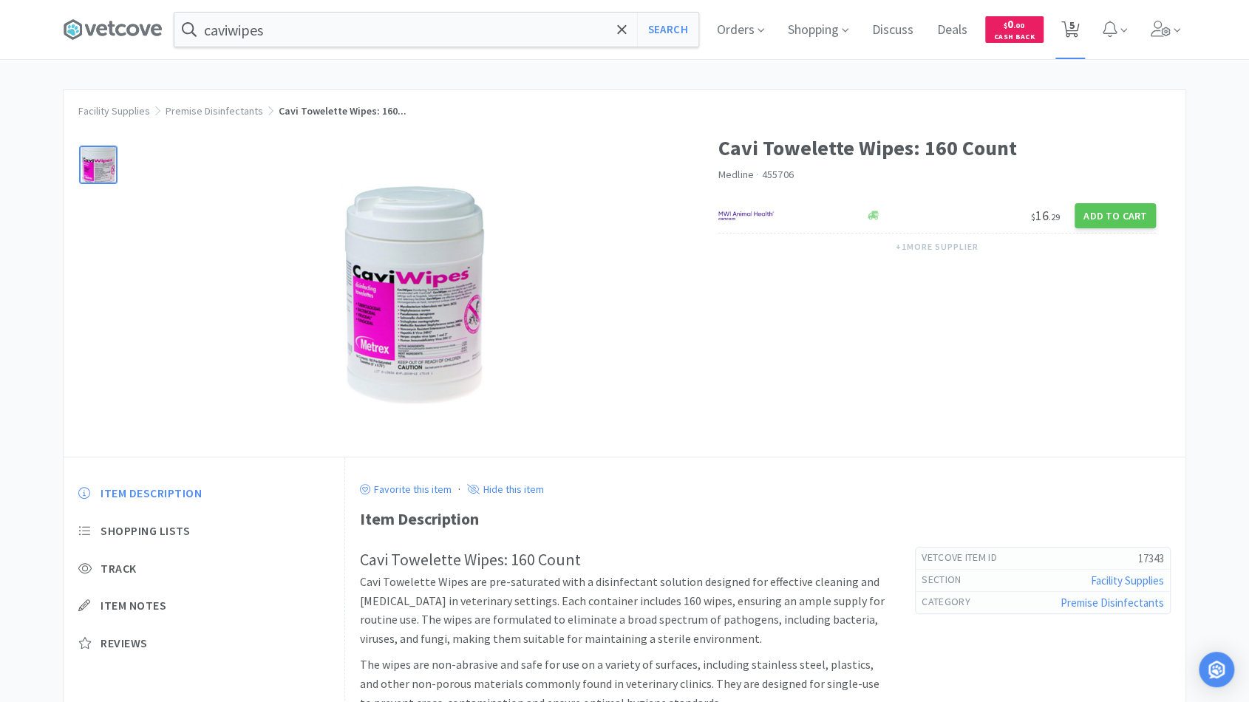
click at [1075, 25] on span "5" at bounding box center [1072, 25] width 5 height 59
select select "1"
select select "3"
select select "1"
select select "3"
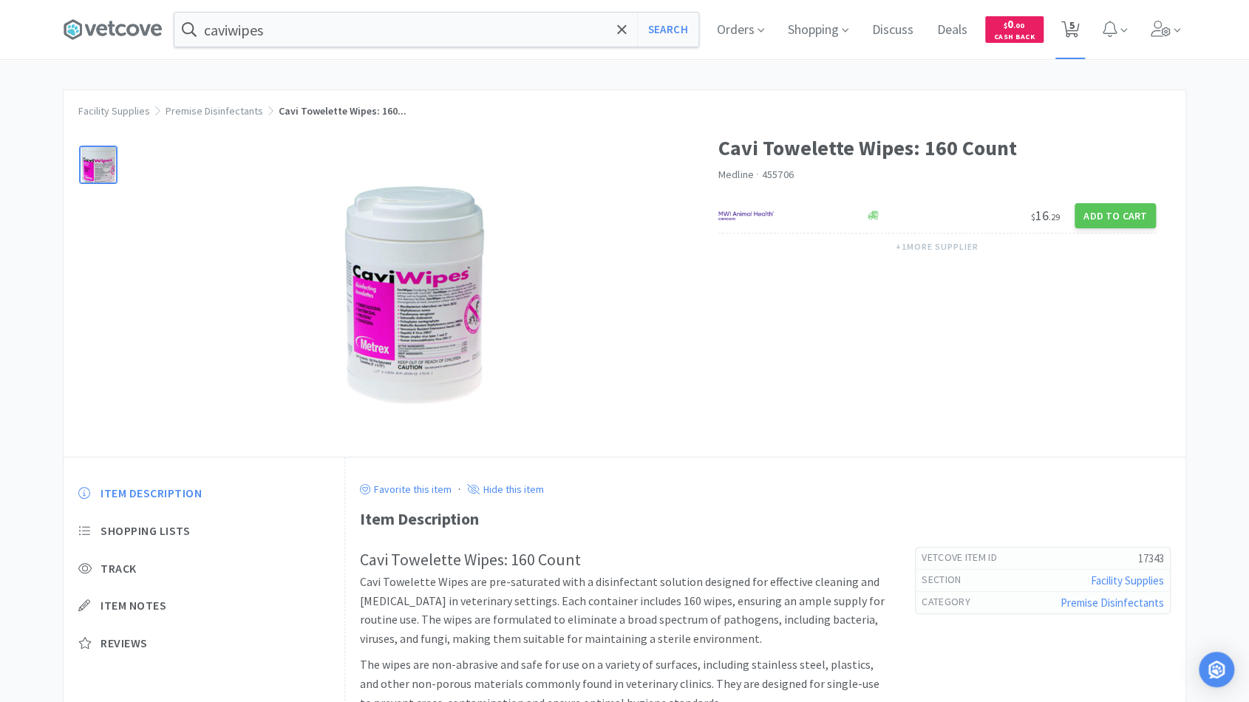
select select "1"
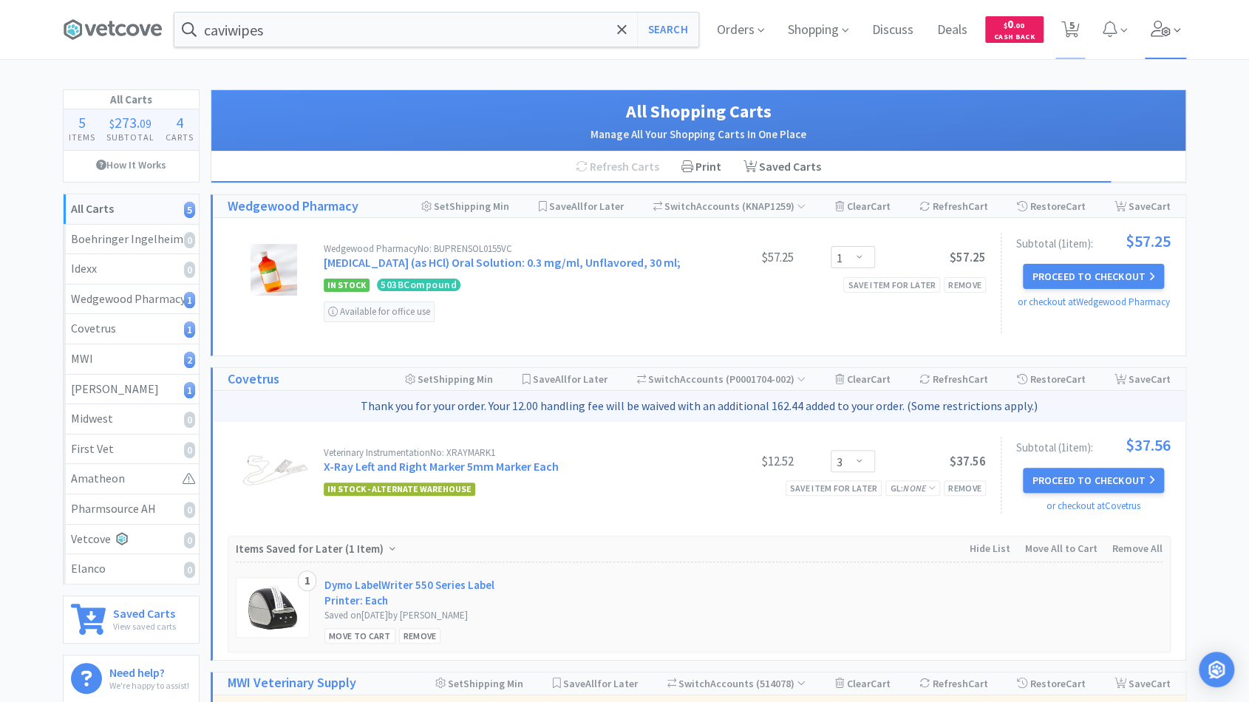
click at [1159, 37] on span at bounding box center [1166, 29] width 42 height 59
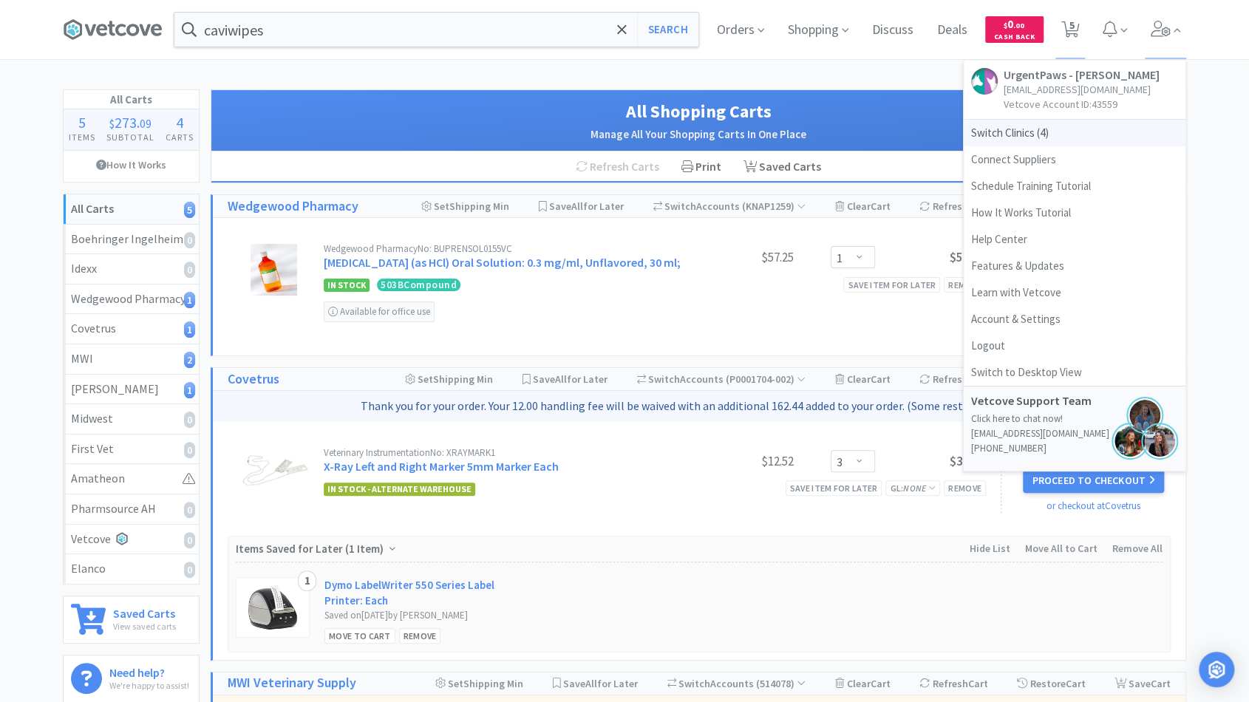
click at [1005, 136] on span "Switch Clinics ( 4 )" at bounding box center [1075, 133] width 222 height 27
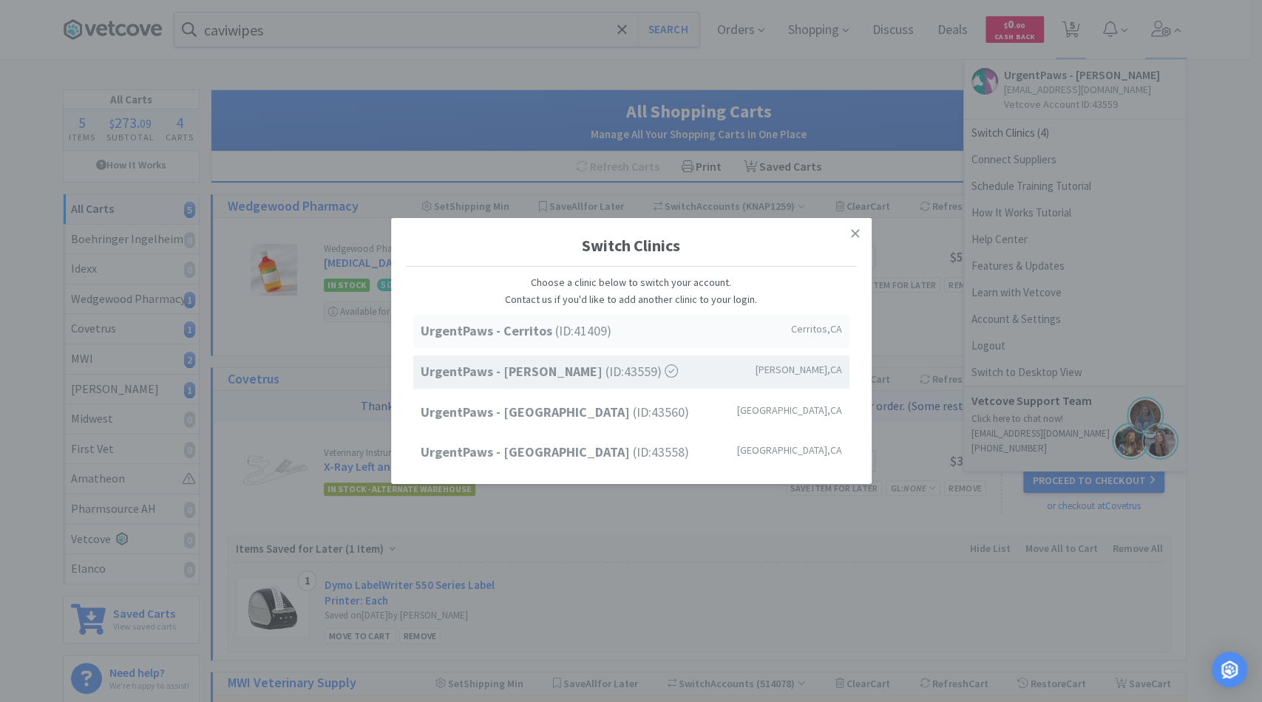
click at [587, 336] on span "UrgentPaws - Cerritos (ID: 41409 )" at bounding box center [516, 331] width 191 height 21
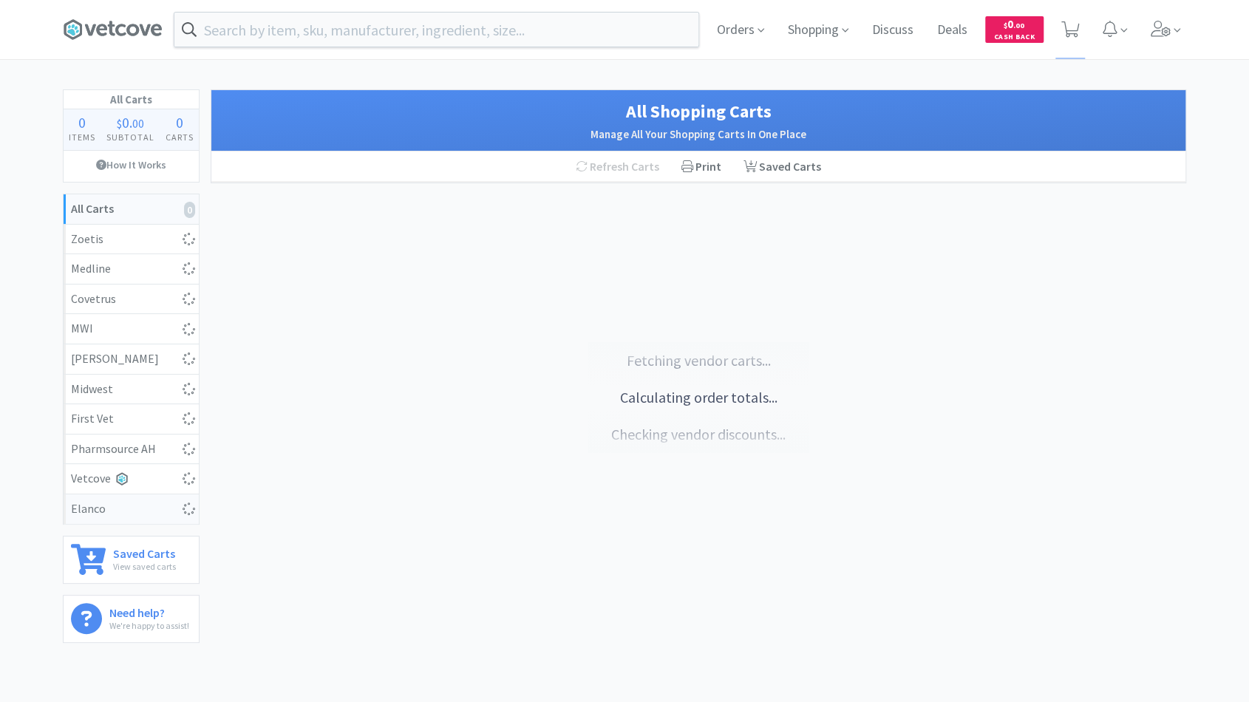
select select "1"
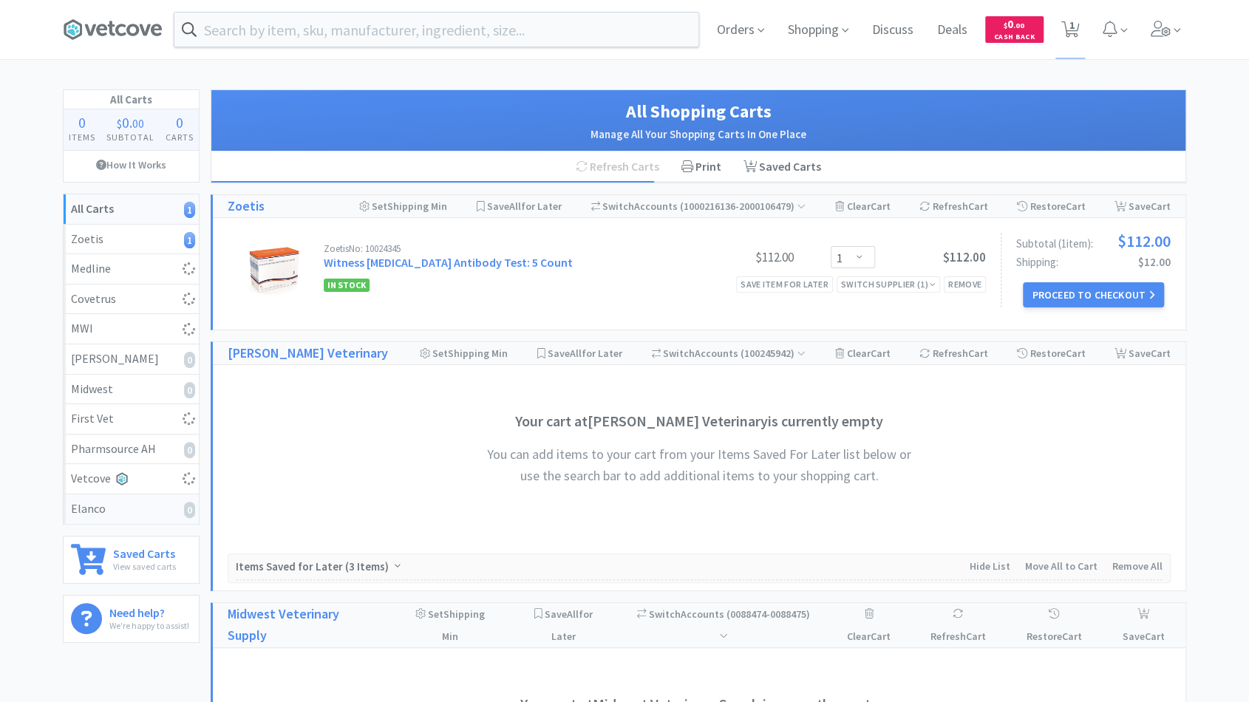
select select "1"
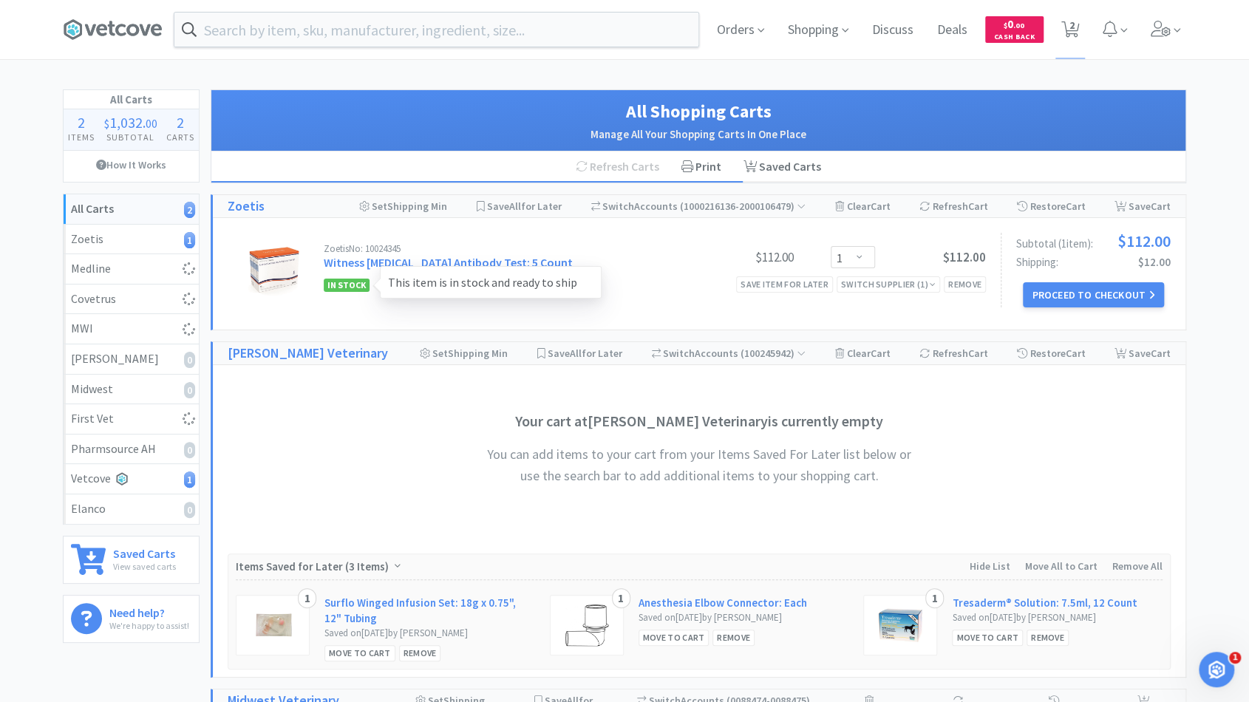
select select "1"
select select "3"
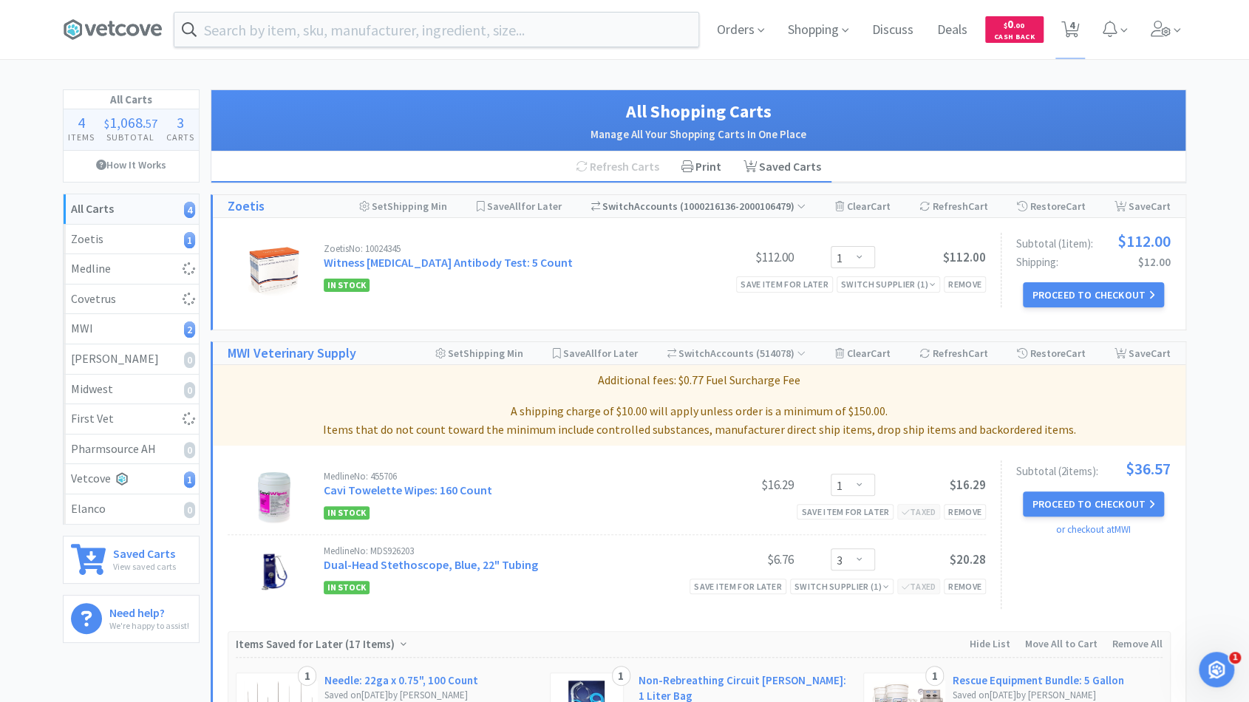
click at [755, 207] on span "( 1000216136-2000106479 )" at bounding box center [742, 206] width 128 height 13
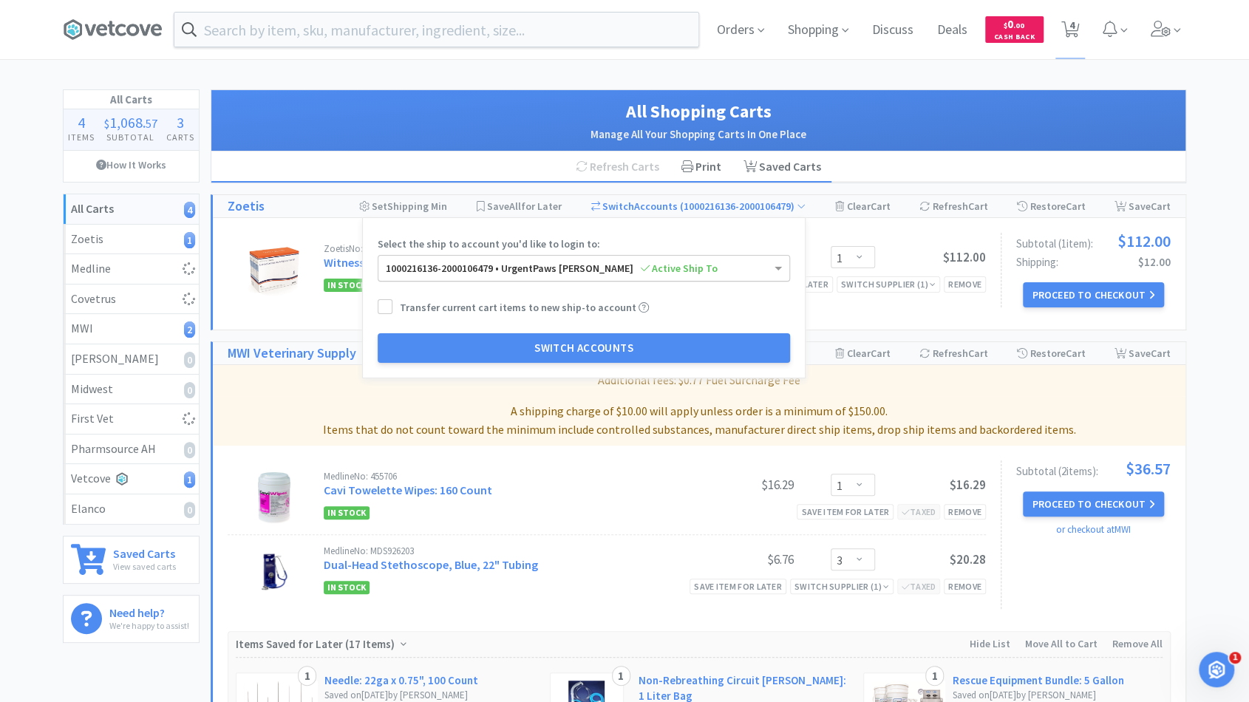
click at [516, 272] on span "1000216136-2000106479 • UrgentPaws Duarte Active Ship To" at bounding box center [552, 268] width 332 height 13
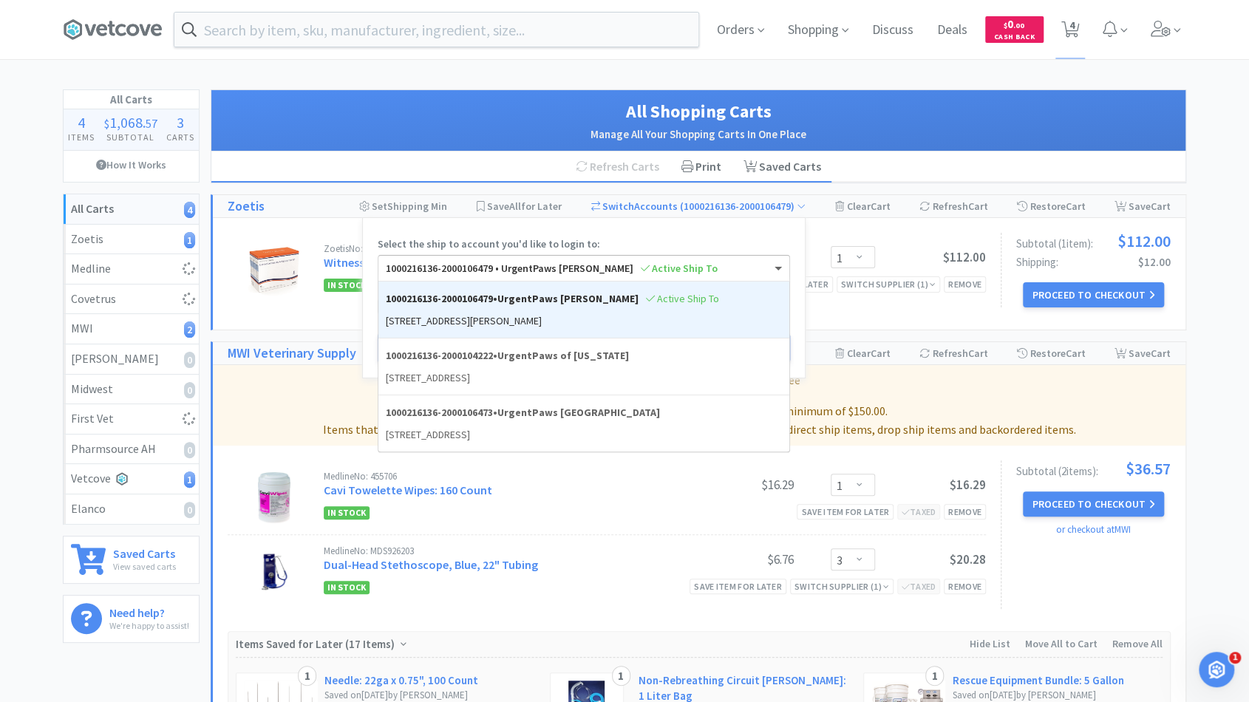
select select "3"
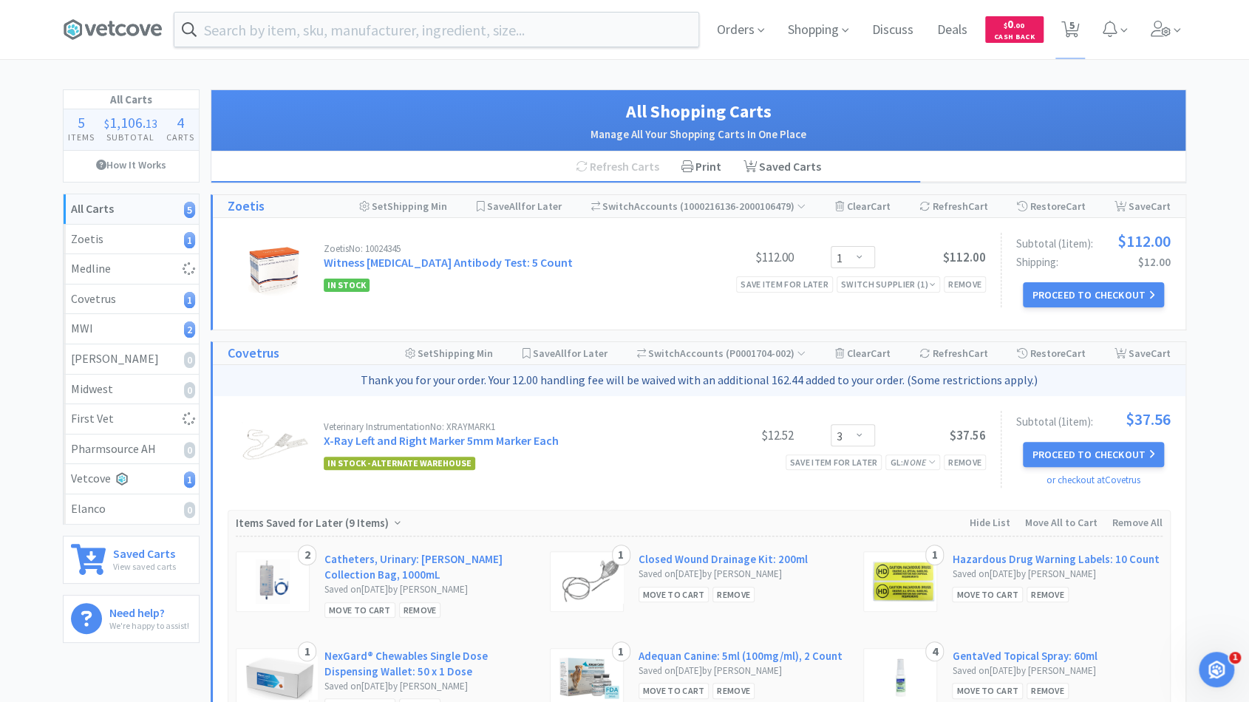
click at [496, 176] on div "Refresh Carts Print Saved Carts" at bounding box center [698, 167] width 974 height 31
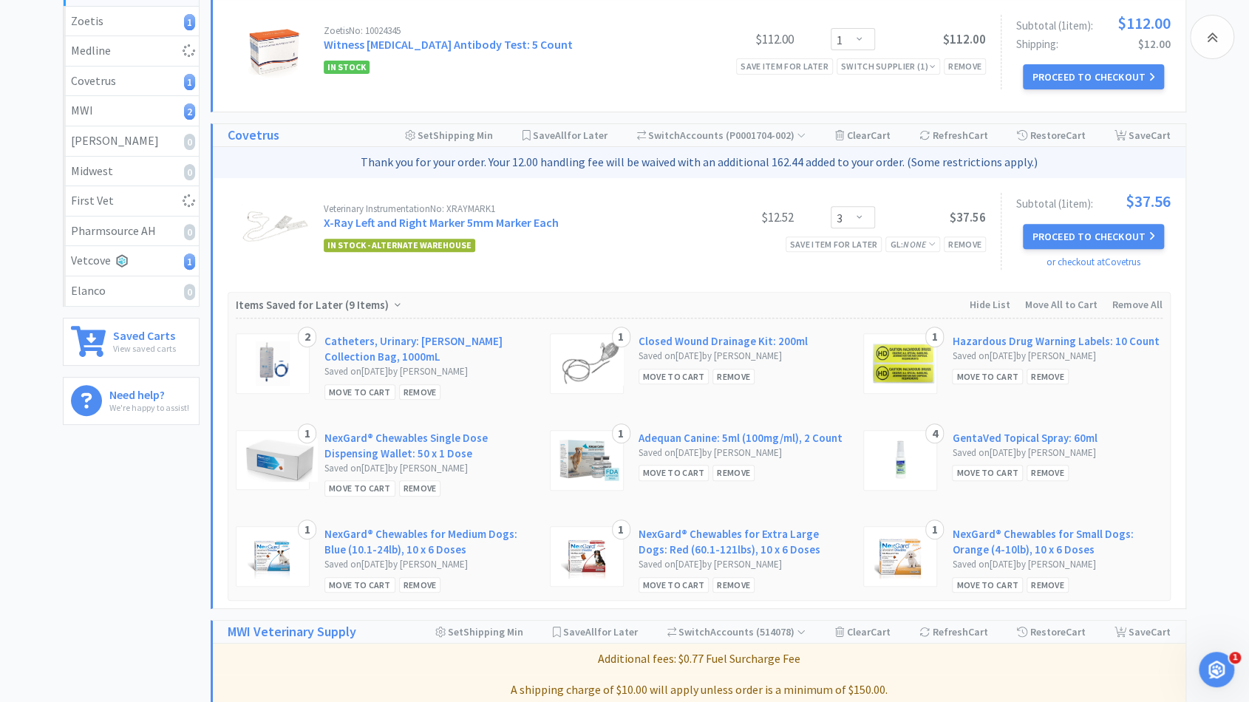
scroll to position [222, 0]
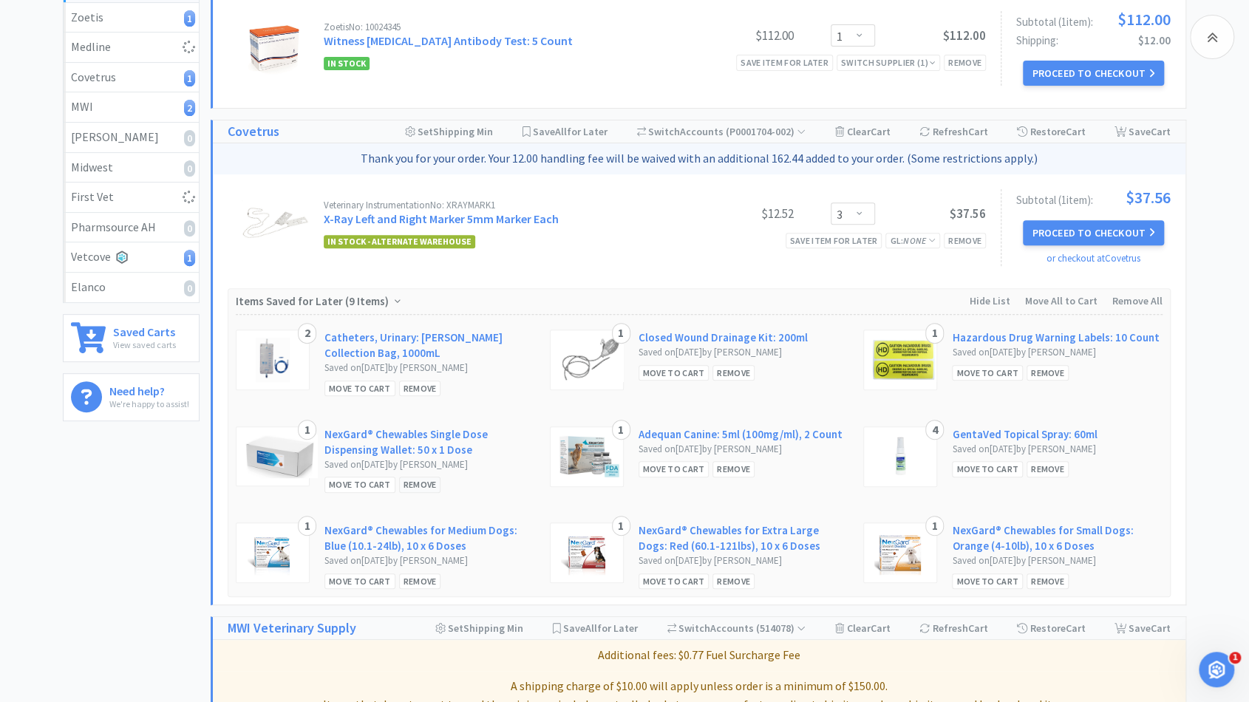
click at [424, 486] on div "Remove" at bounding box center [420, 485] width 42 height 16
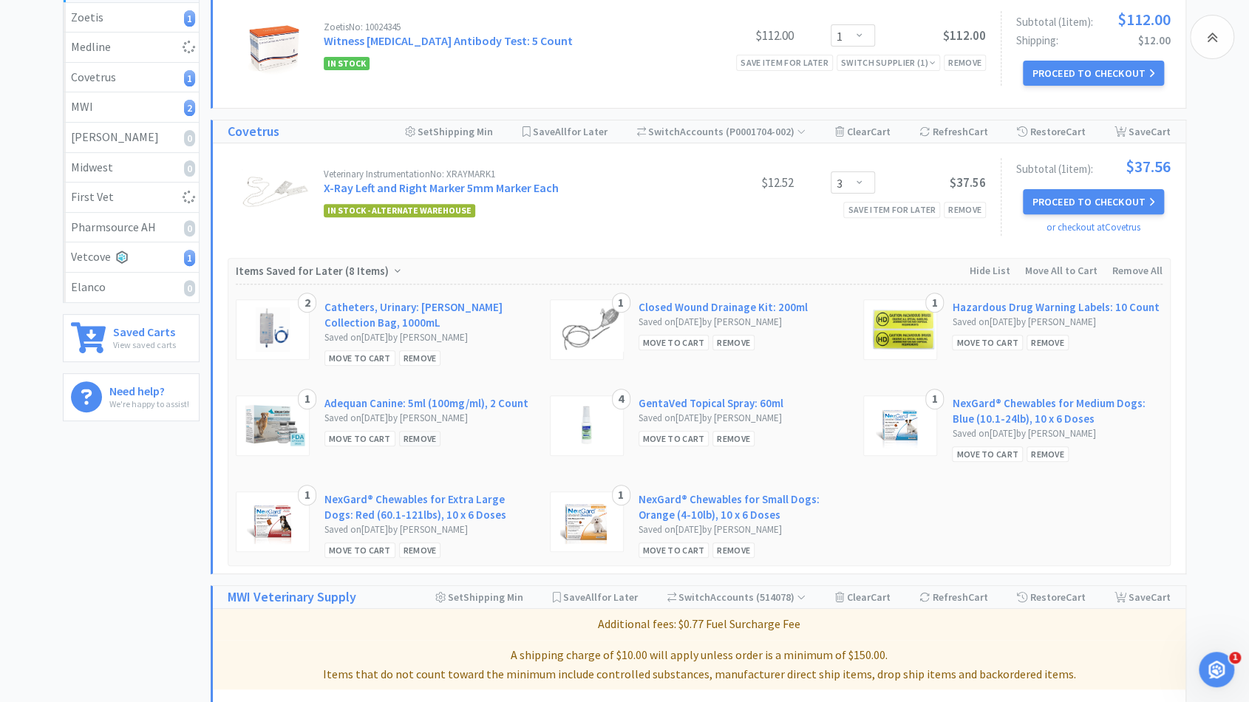
click at [415, 437] on div "Remove" at bounding box center [420, 439] width 42 height 16
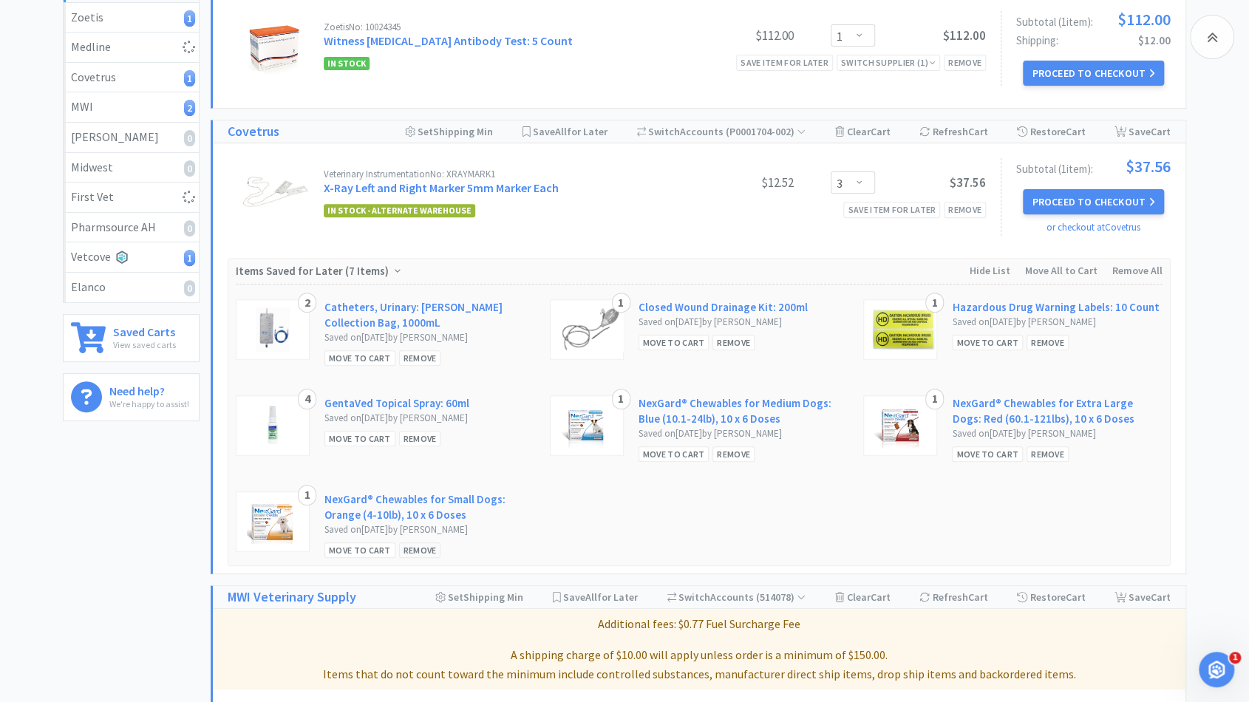
select select "1"
select select "2"
select select "1"
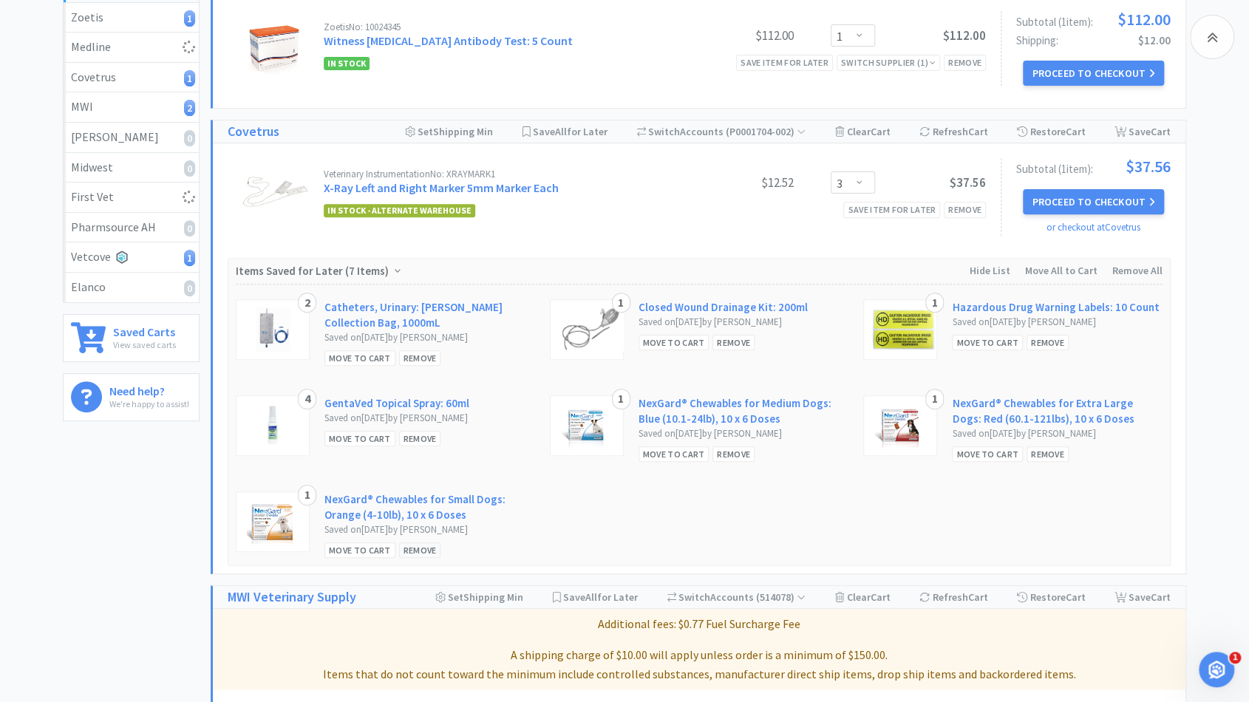
select select "10"
select select "1"
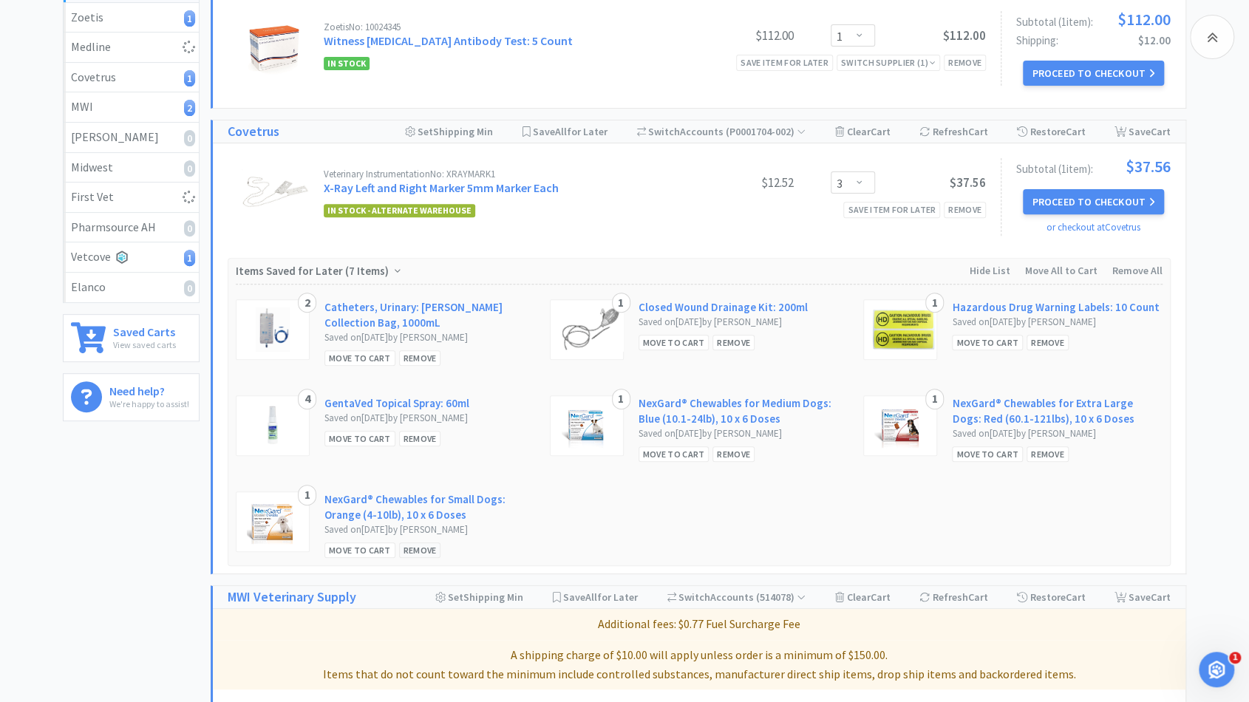
select select "1"
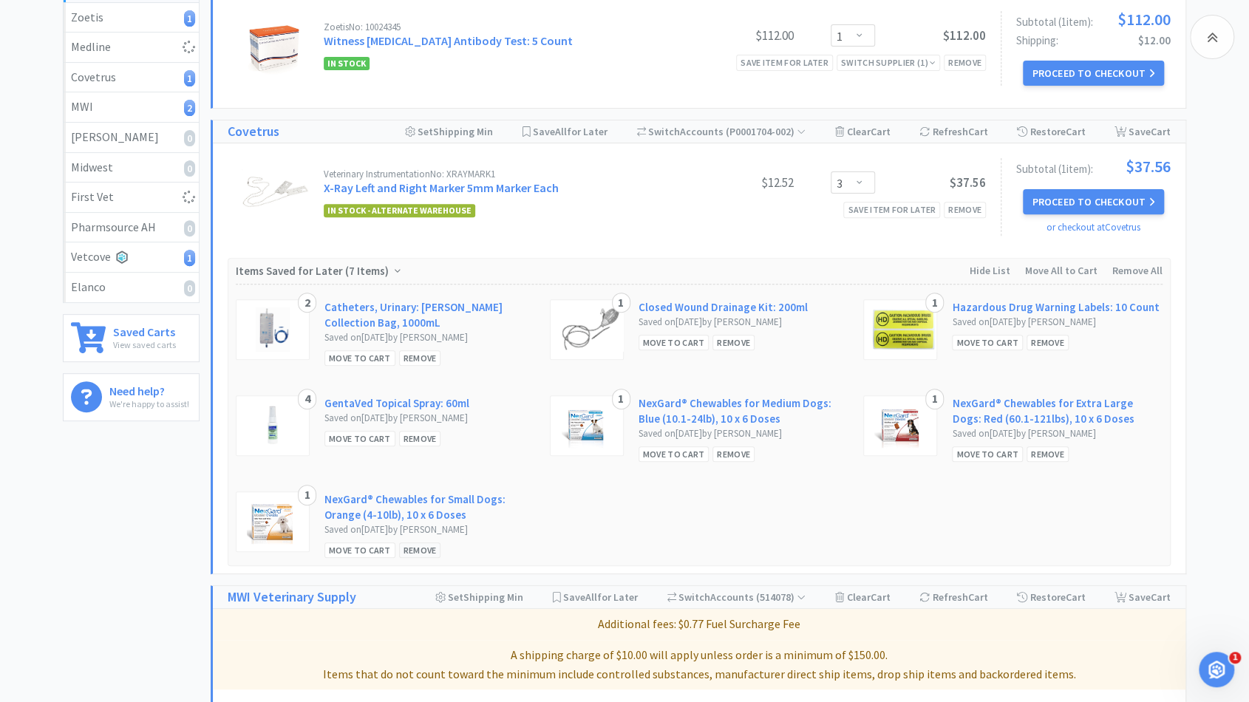
select select "4"
select select "1"
select select "10"
select select "4"
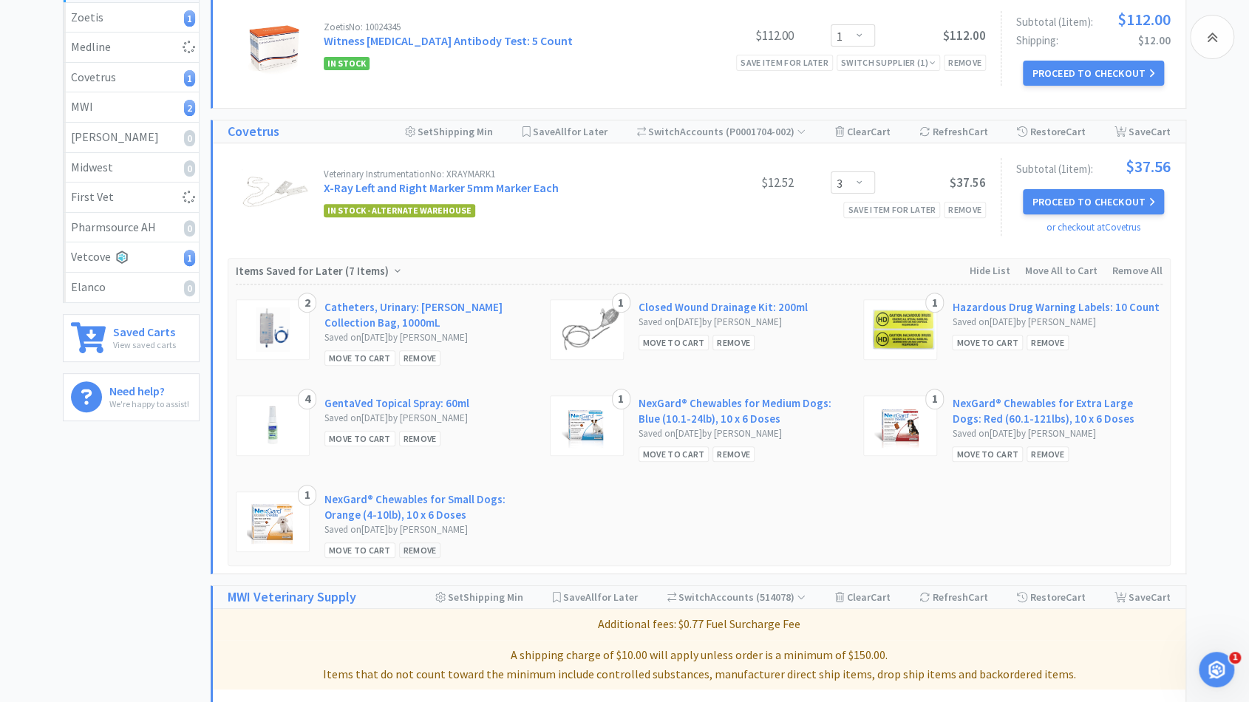
select select "2"
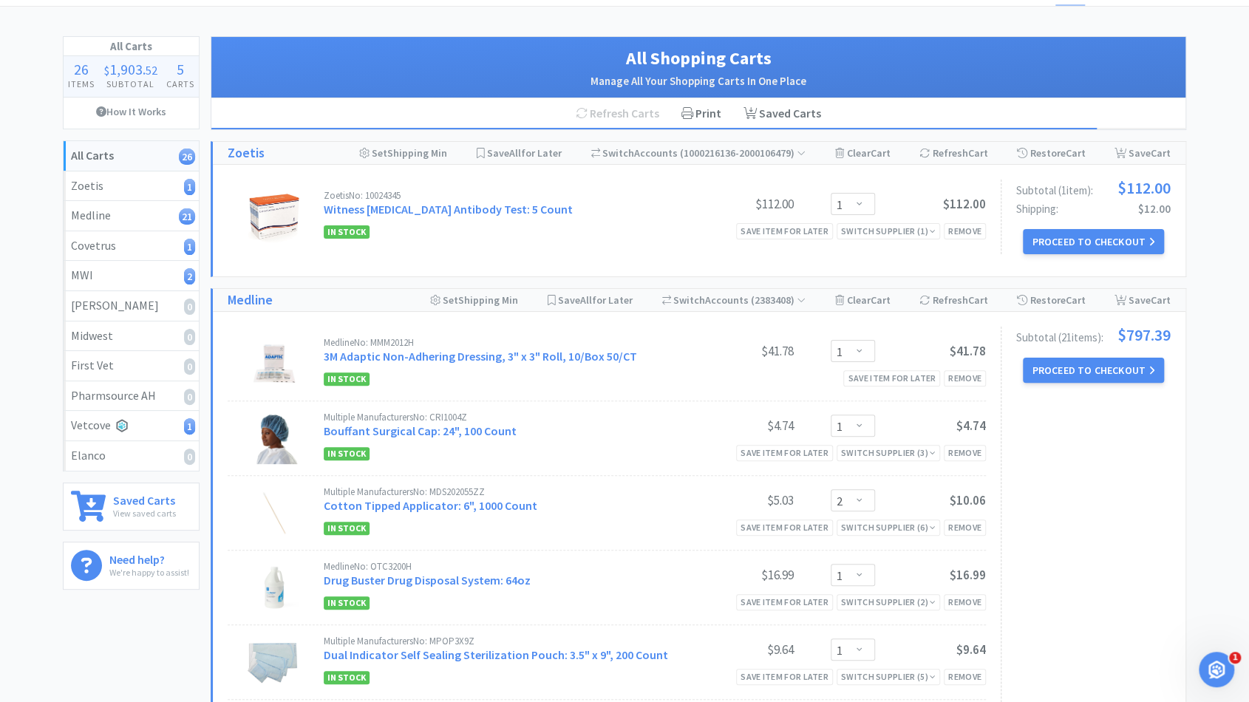
scroll to position [0, 0]
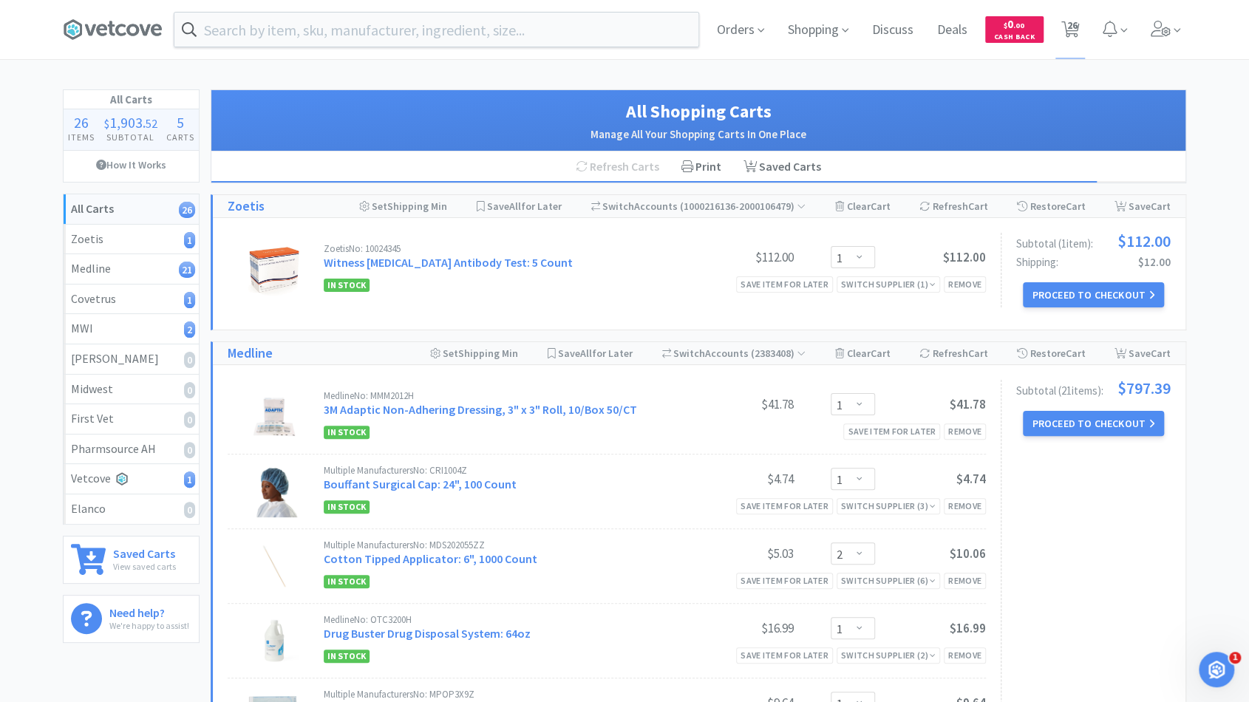
click at [606, 278] on div "In Stock Save item for later Switch Supplier ( 1 ) Remove" at bounding box center [655, 285] width 662 height 18
click at [862, 256] on select "Enter Quantity 1 2 3 4 5 6 7 8 9 10 11 12 13 14 15 16 17 18 19 20 Enter Quantity" at bounding box center [853, 257] width 44 height 22
click at [831, 246] on select "Enter Quantity 1 2 3 4 5 6 7 8 9 10 11 12 13 14 15 16 17 18 19 20 Enter Quantity" at bounding box center [853, 257] width 44 height 22
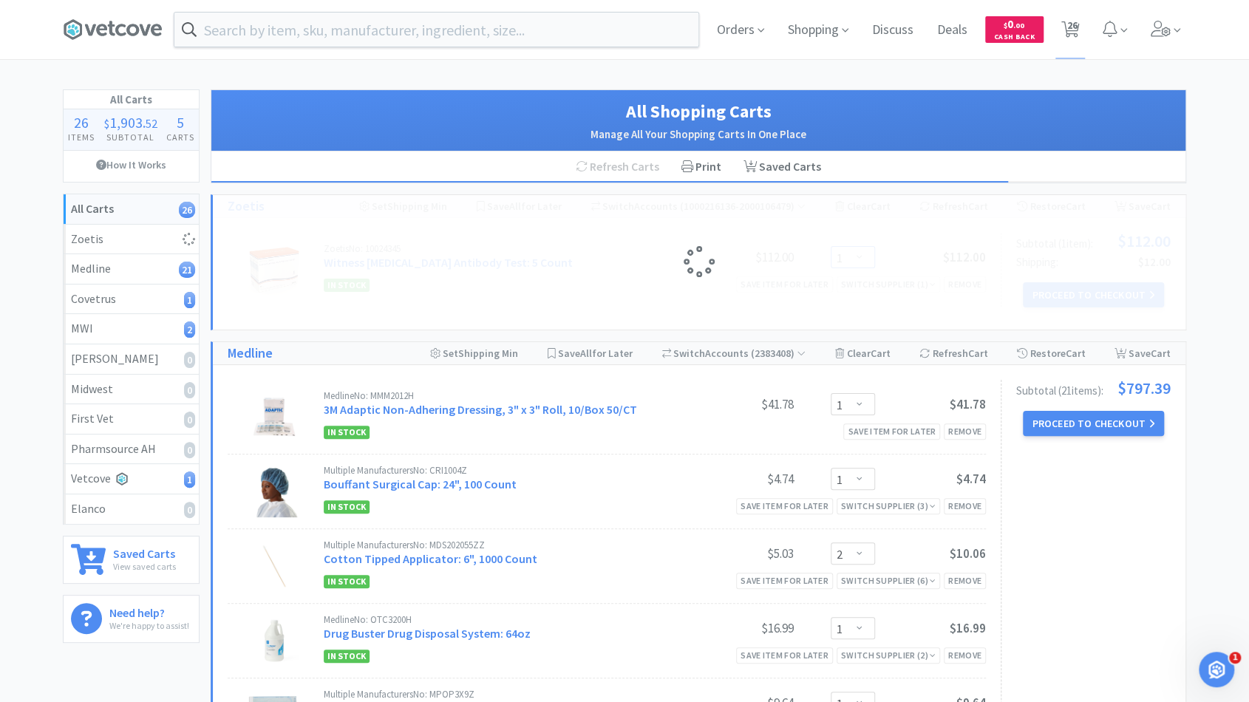
select select "2"
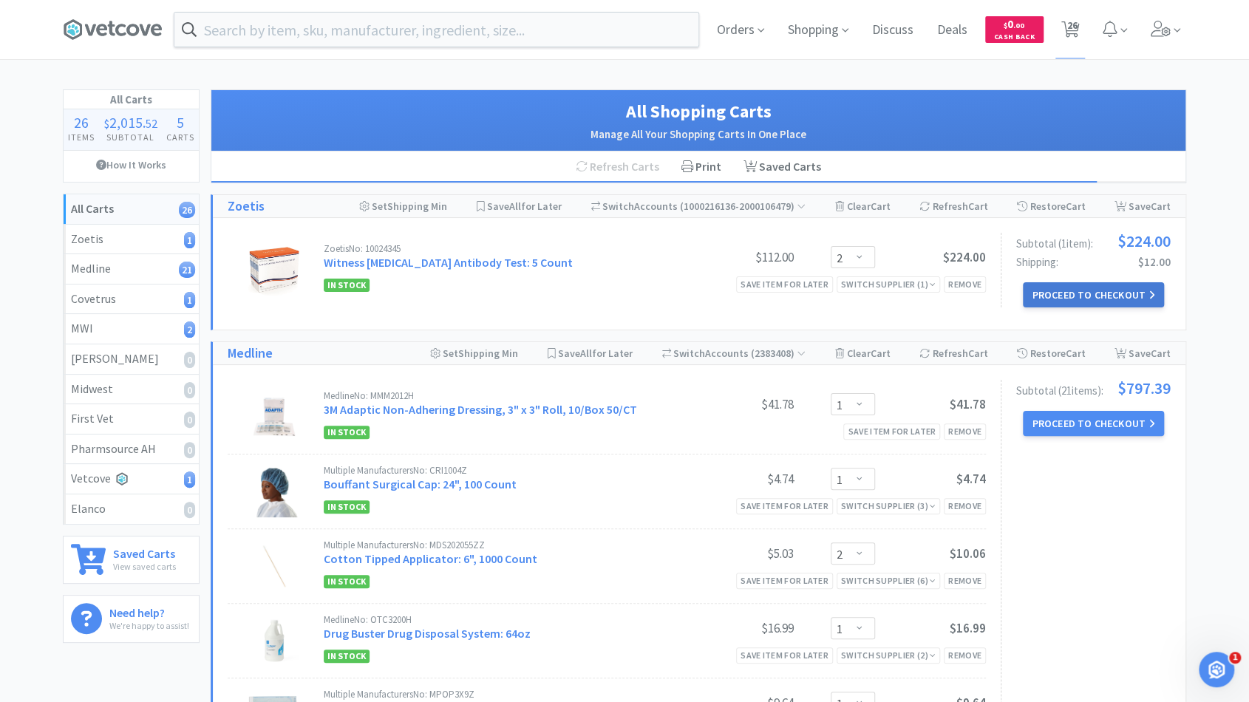
click at [1092, 296] on button "Proceed to Checkout" at bounding box center [1093, 294] width 140 height 25
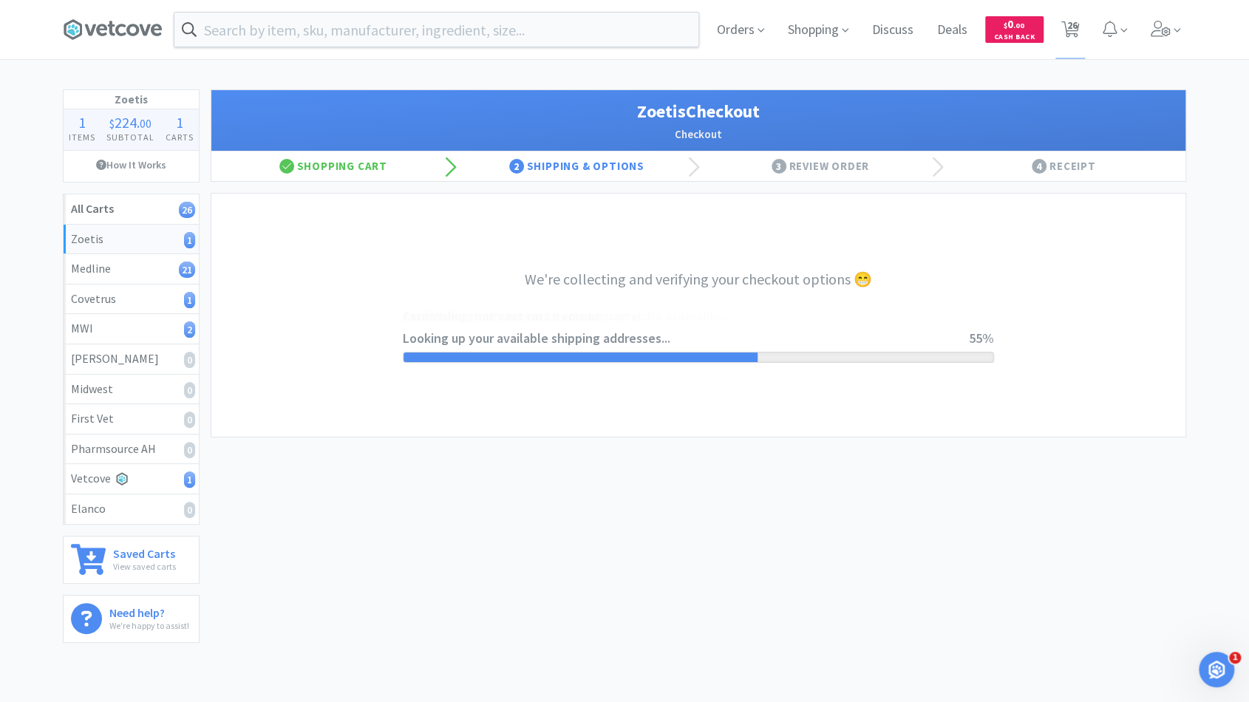
select select "invoice"
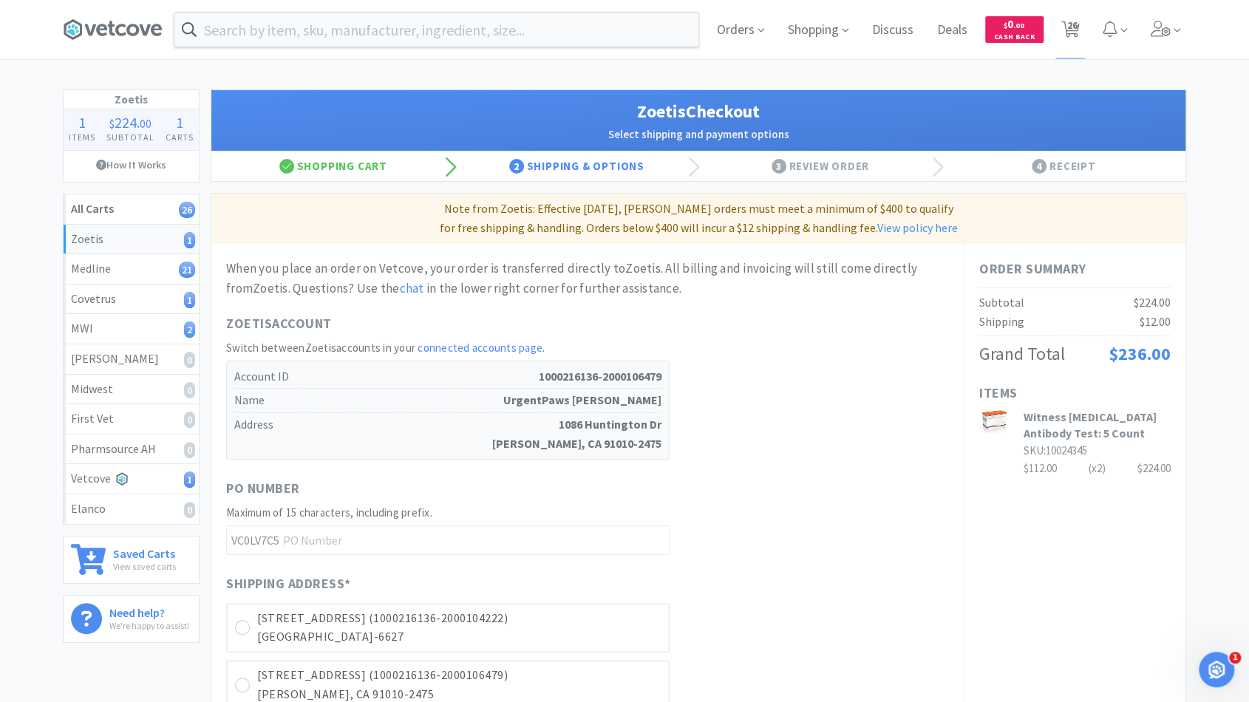
scroll to position [394, 0]
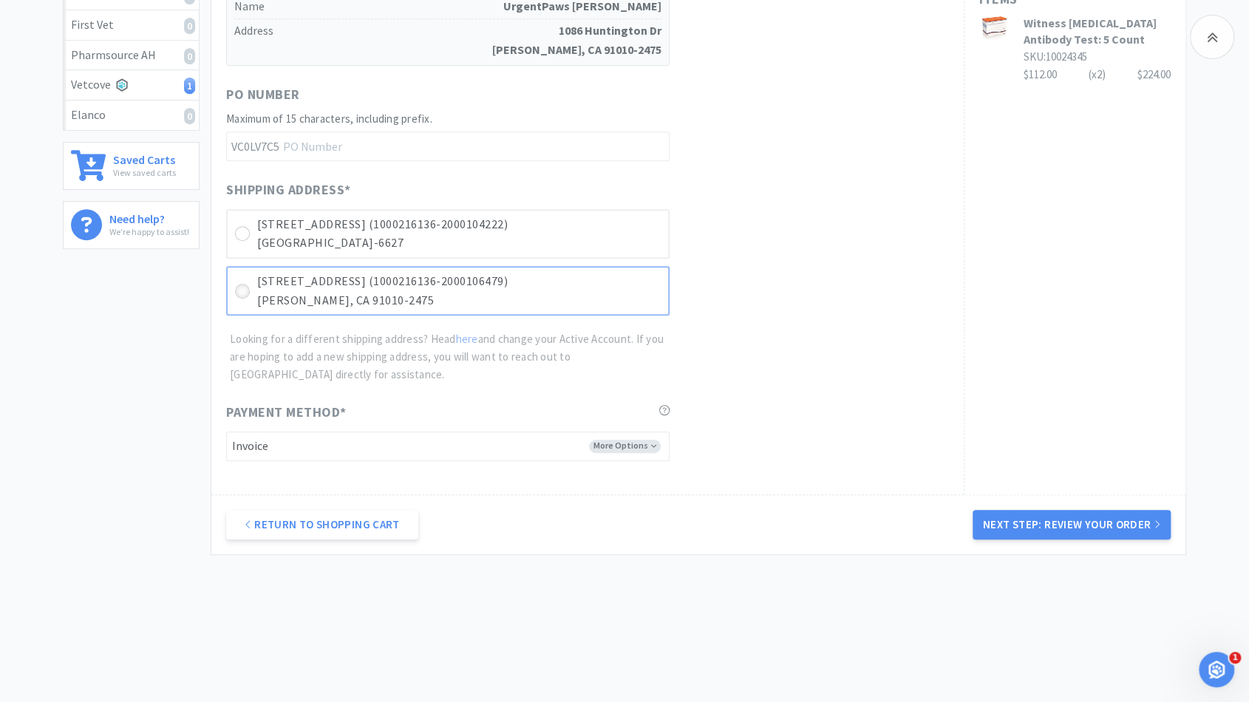
click at [238, 288] on icon at bounding box center [242, 291] width 11 height 11
click at [996, 525] on button "Next Step: Review Your Order" at bounding box center [1072, 525] width 198 height 30
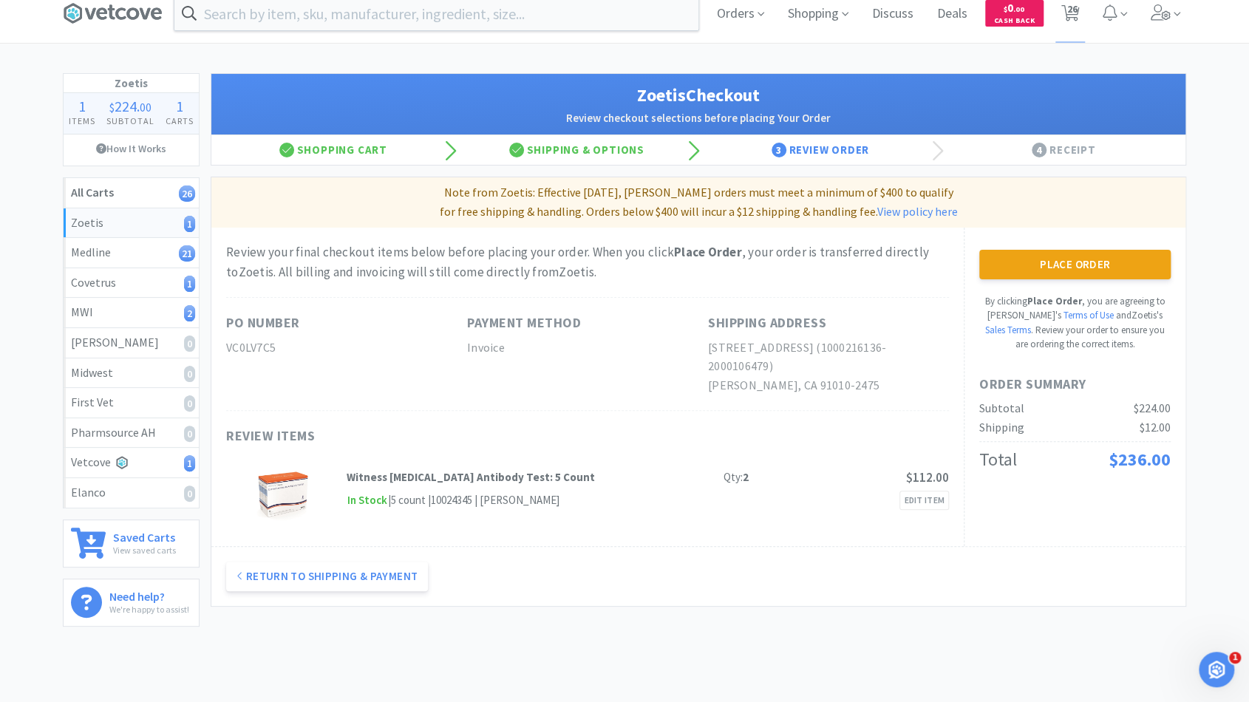
scroll to position [29, 0]
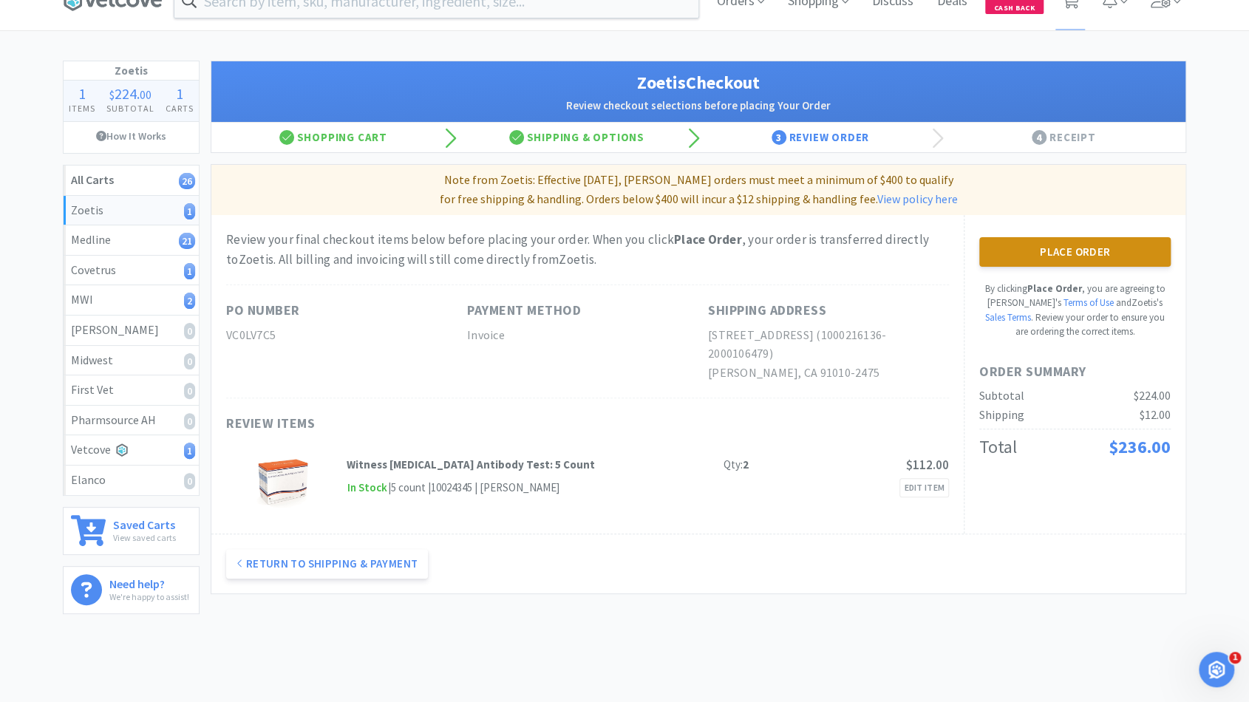
click at [999, 254] on button "Place Order" at bounding box center [1074, 252] width 191 height 30
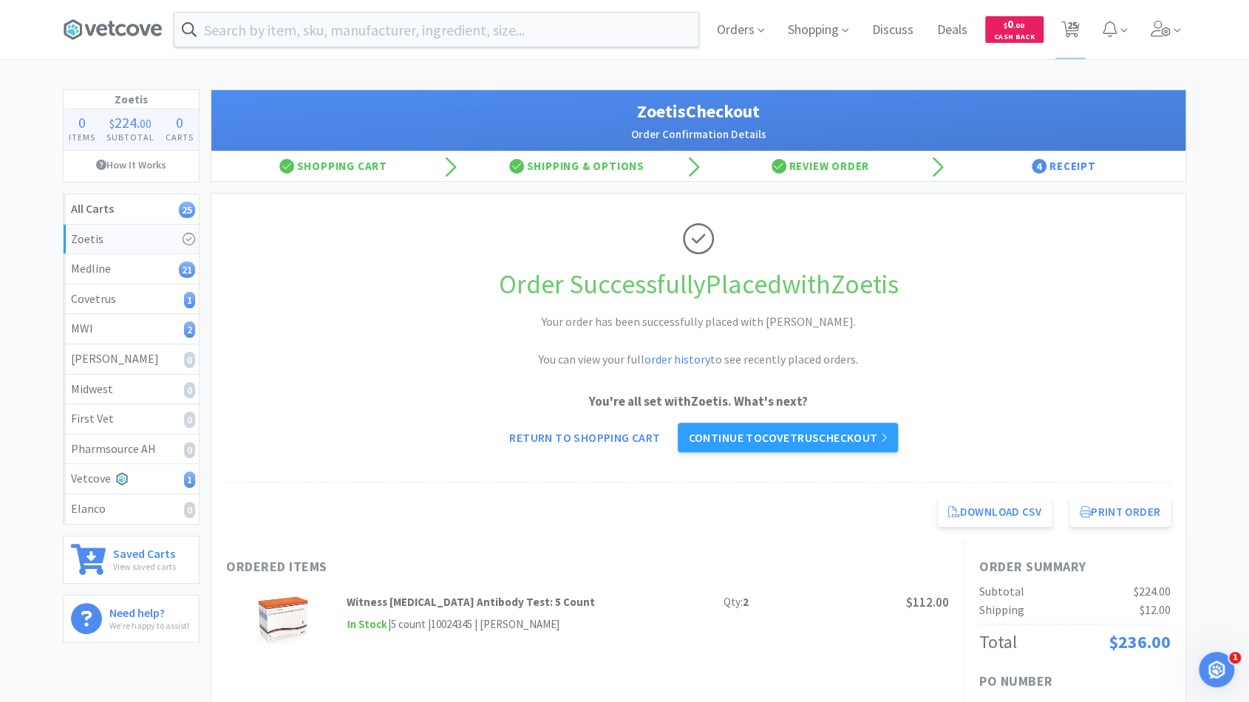
scroll to position [1, 0]
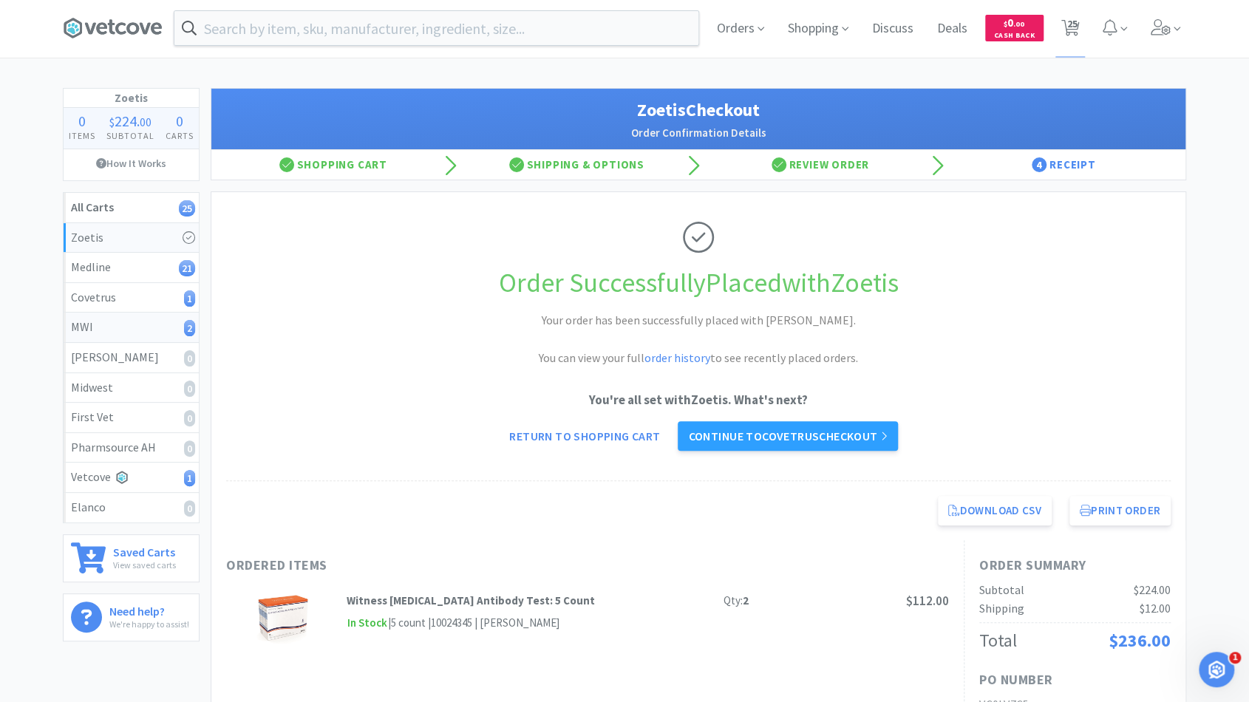
click at [124, 319] on div "MWI 2" at bounding box center [131, 327] width 120 height 19
select select "1"
select select "3"
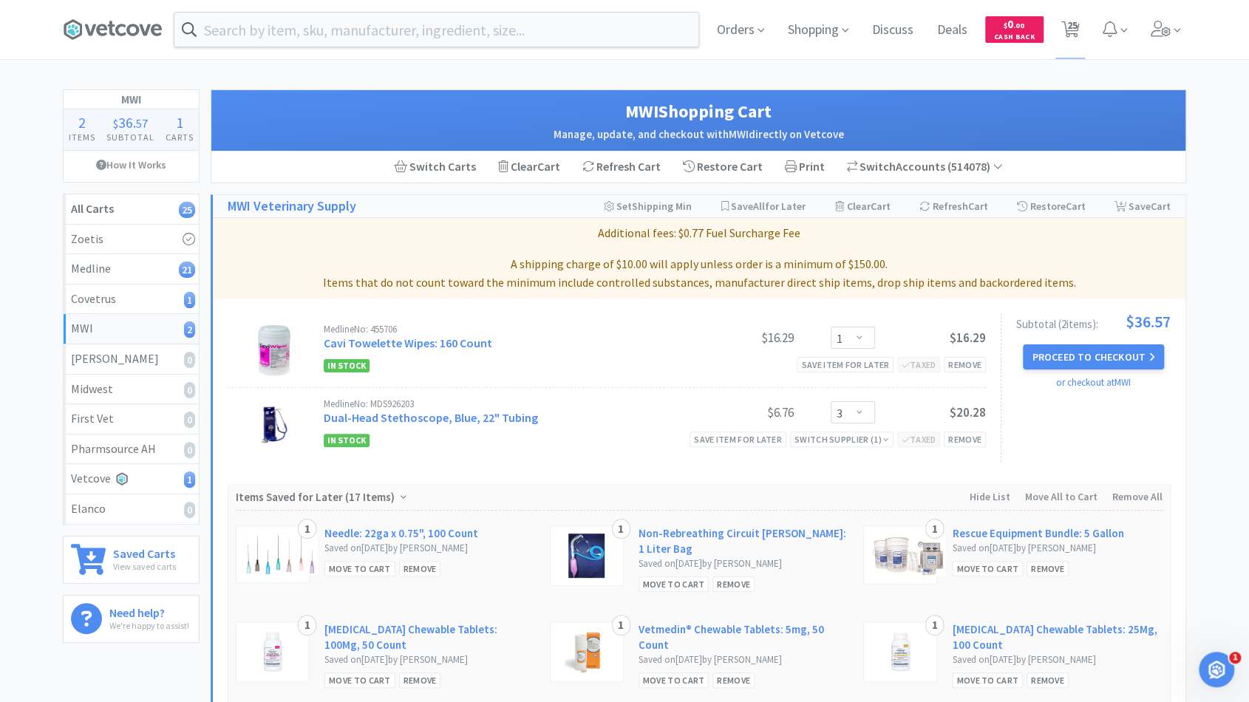
click at [135, 328] on div "MWI 2" at bounding box center [131, 328] width 120 height 19
